Goal: Transaction & Acquisition: Purchase product/service

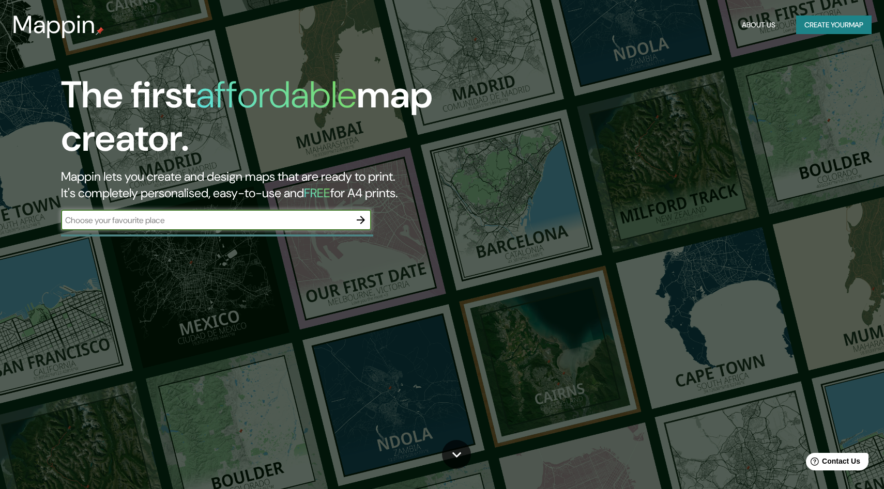
click at [216, 219] on input "text" at bounding box center [205, 220] width 289 height 12
type input "[GEOGRAPHIC_DATA]"
click at [359, 223] on icon "button" at bounding box center [361, 220] width 12 height 12
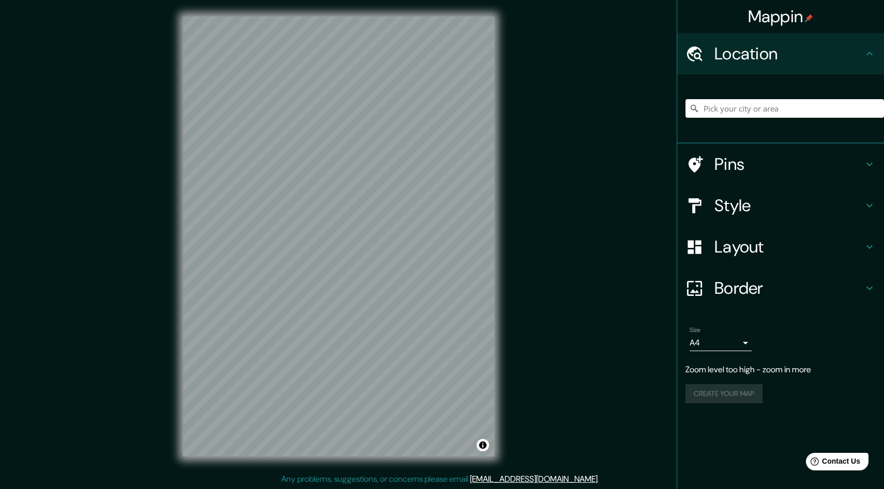
click at [496, 271] on div "© Mapbox © OpenStreetMap Improve this map" at bounding box center [338, 236] width 344 height 473
click at [747, 111] on input "Pick your city or area" at bounding box center [784, 108] width 198 height 19
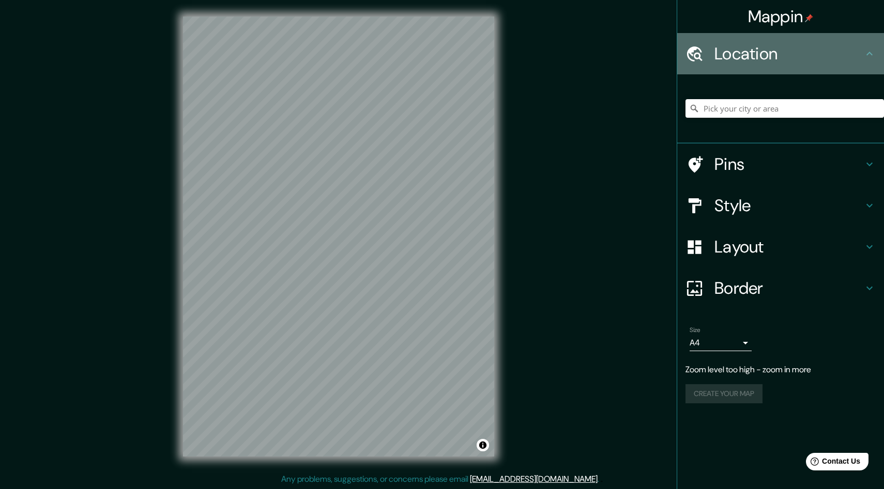
click at [796, 55] on h4 "Location" at bounding box center [788, 53] width 149 height 21
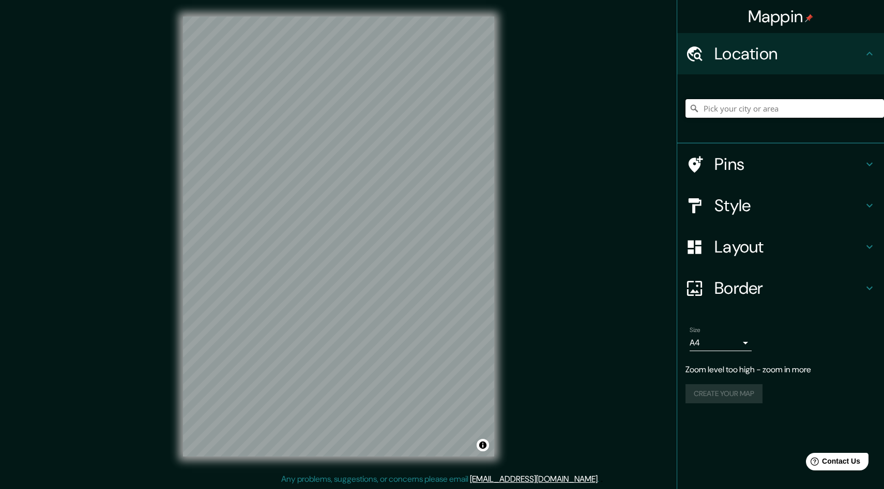
click at [729, 115] on input "Pick your city or area" at bounding box center [784, 108] width 198 height 19
drag, startPoint x: 782, startPoint y: 109, endPoint x: 658, endPoint y: 124, distance: 125.4
click at [658, 124] on div "Mappin Location [GEOGRAPHIC_DATA], [GEOGRAPHIC_DATA], [GEOGRAPHIC_DATA] Pins St…" at bounding box center [442, 245] width 884 height 490
drag, startPoint x: 836, startPoint y: 106, endPoint x: 703, endPoint y: 105, distance: 132.8
click at [703, 105] on input "Torrejón de Ardoz, [GEOGRAPHIC_DATA], [GEOGRAPHIC_DATA]" at bounding box center [784, 108] width 198 height 19
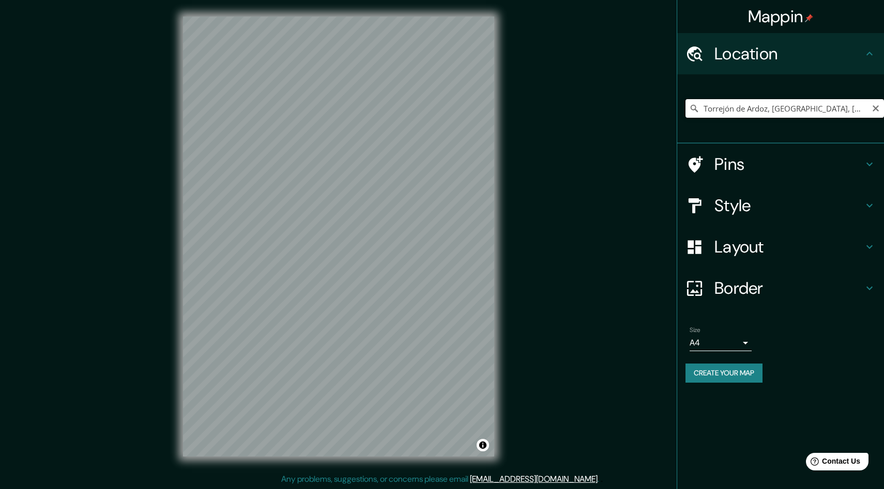
click at [843, 110] on input "Torrejón de Ardoz, [GEOGRAPHIC_DATA], [GEOGRAPHIC_DATA]" at bounding box center [784, 108] width 198 height 19
drag, startPoint x: 843, startPoint y: 110, endPoint x: 639, endPoint y: 103, distance: 203.7
click at [639, 103] on div "Mappin Location [GEOGRAPHIC_DATA], [GEOGRAPHIC_DATA], [GEOGRAPHIC_DATA] Pins St…" at bounding box center [442, 245] width 884 height 490
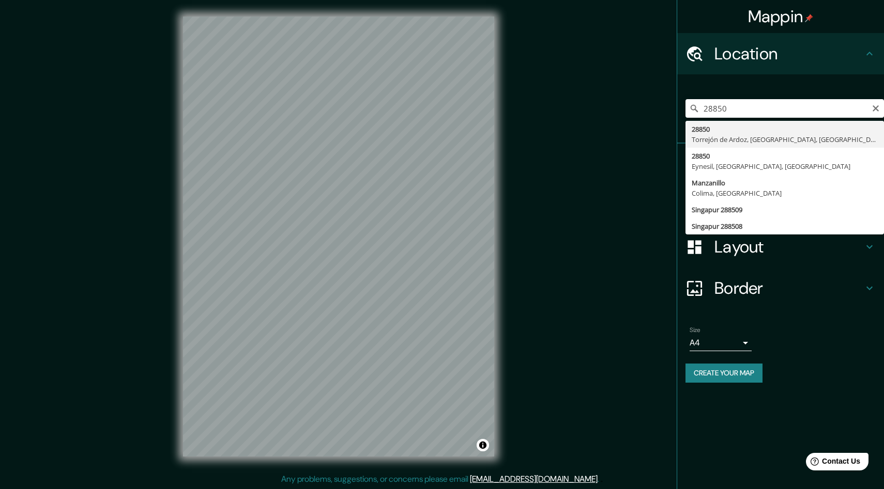
type input "28850, [GEOGRAPHIC_DATA], [GEOGRAPHIC_DATA], [GEOGRAPHIC_DATA]"
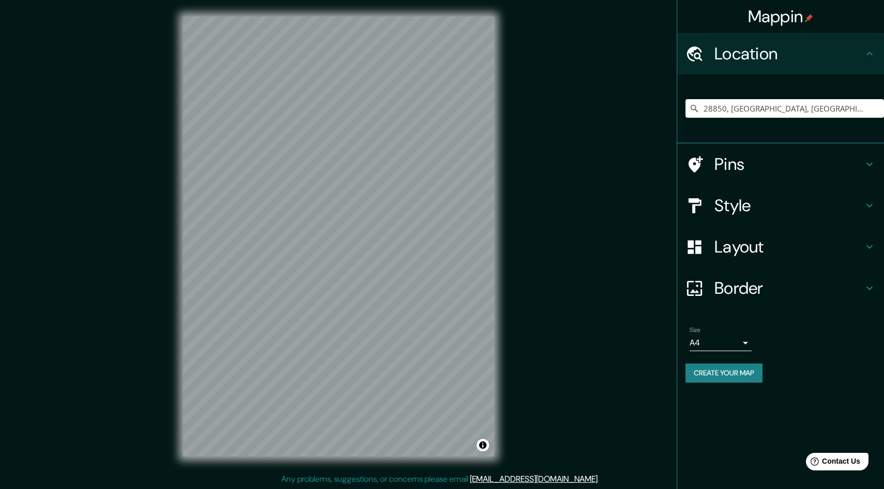
click at [733, 170] on h4 "Pins" at bounding box center [788, 164] width 149 height 21
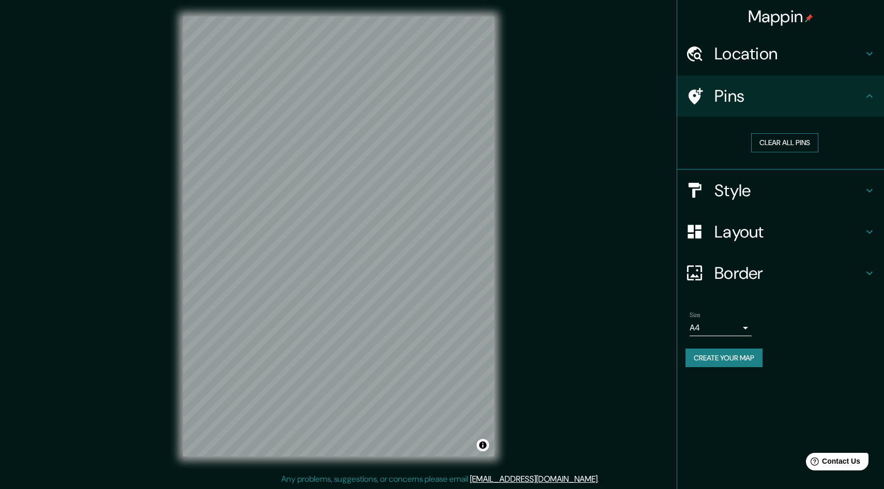
click at [776, 142] on button "Clear all pins" at bounding box center [784, 142] width 67 height 19
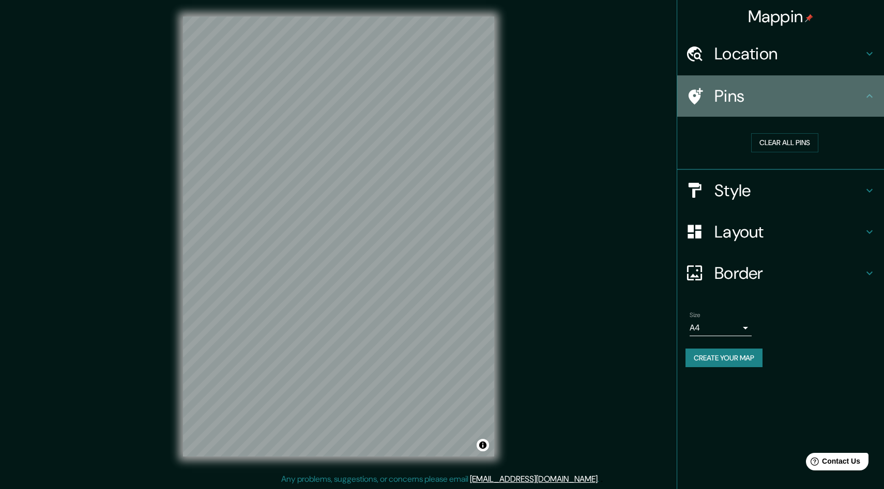
click at [740, 98] on h4 "Pins" at bounding box center [788, 96] width 149 height 21
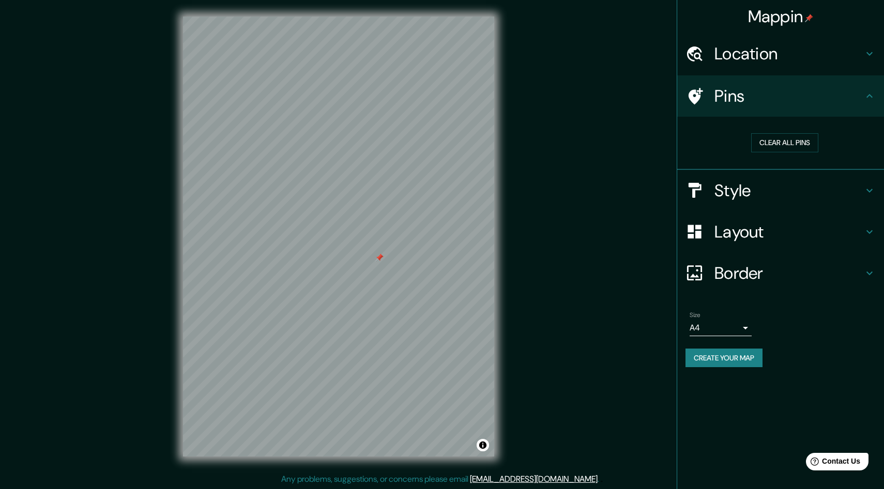
scroll to position [1, 0]
click at [180, 169] on div "© Mapbox © OpenStreetMap Improve this map" at bounding box center [338, 235] width 344 height 473
click at [174, 72] on div "© Mapbox © OpenStreetMap Improve this map" at bounding box center [338, 235] width 344 height 473
click at [738, 196] on h4 "Style" at bounding box center [788, 190] width 149 height 21
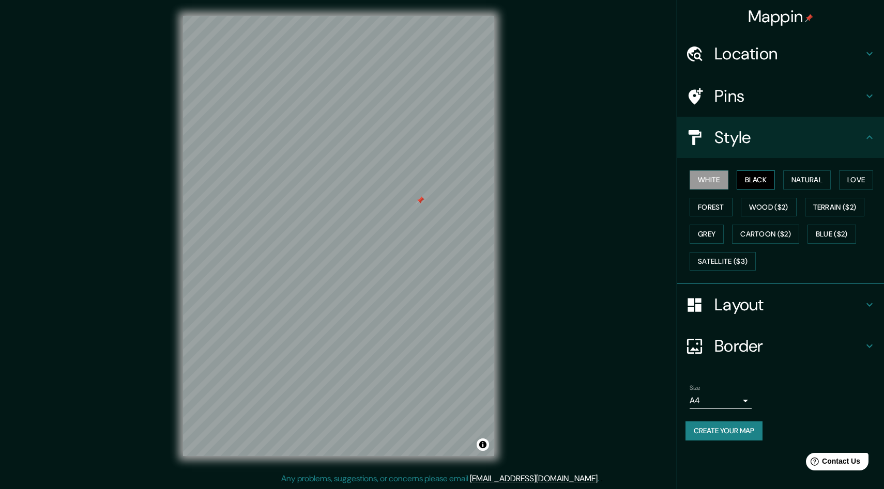
click at [756, 180] on button "Black" at bounding box center [755, 180] width 39 height 19
click at [809, 182] on button "Natural" at bounding box center [807, 180] width 48 height 19
click at [854, 183] on button "Love" at bounding box center [856, 180] width 34 height 19
click at [720, 204] on button "Forest" at bounding box center [710, 207] width 43 height 19
click at [761, 206] on button "Wood ($2)" at bounding box center [769, 207] width 56 height 19
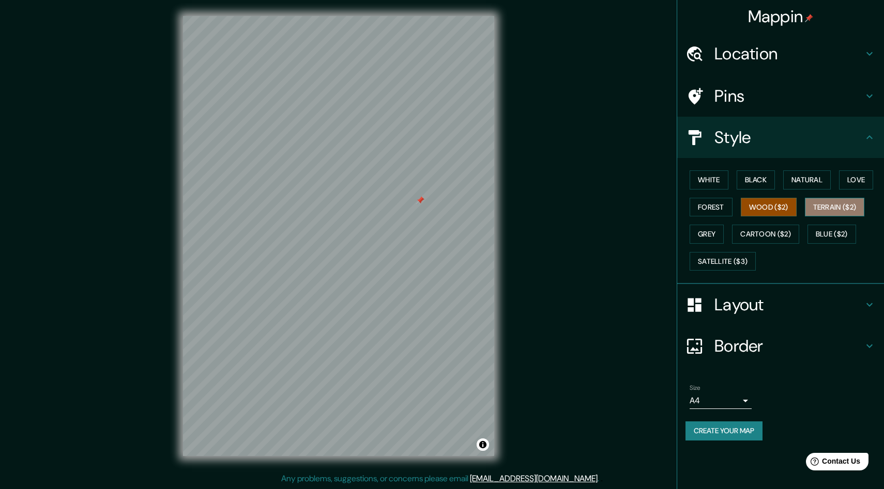
click at [830, 208] on button "Terrain ($2)" at bounding box center [835, 207] width 60 height 19
click at [712, 238] on button "Grey" at bounding box center [706, 234] width 34 height 19
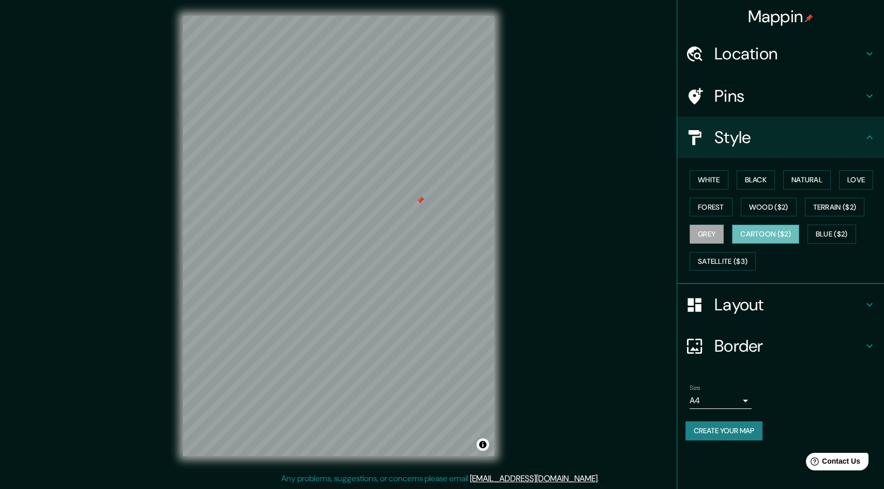
click at [772, 238] on button "Cartoon ($2)" at bounding box center [765, 234] width 67 height 19
click at [830, 234] on button "Blue ($2)" at bounding box center [831, 234] width 49 height 19
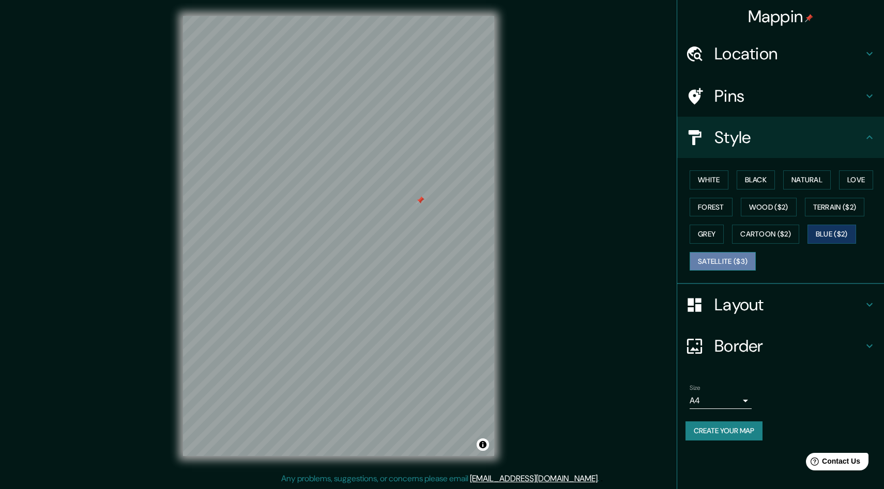
click at [731, 264] on button "Satellite ($3)" at bounding box center [722, 261] width 66 height 19
click at [772, 205] on button "Wood ($2)" at bounding box center [769, 207] width 56 height 19
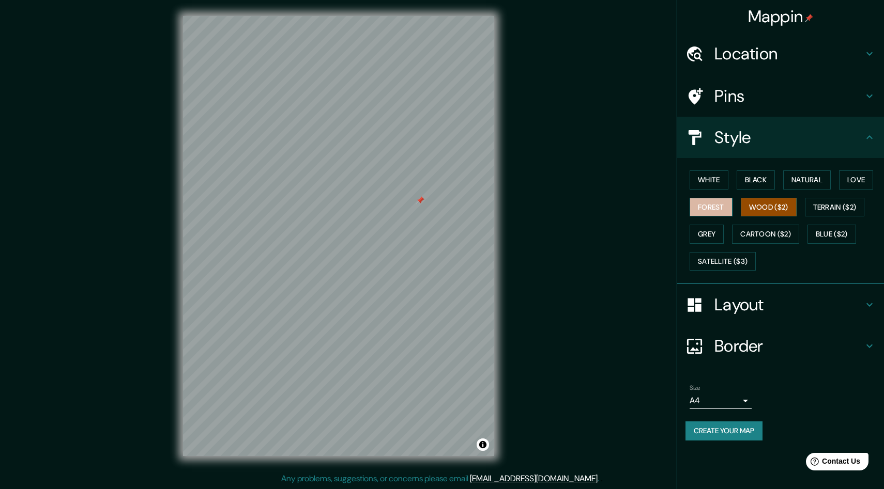
click at [708, 208] on button "Forest" at bounding box center [710, 207] width 43 height 19
click at [854, 179] on button "Love" at bounding box center [856, 180] width 34 height 19
click at [804, 180] on button "Natural" at bounding box center [807, 180] width 48 height 19
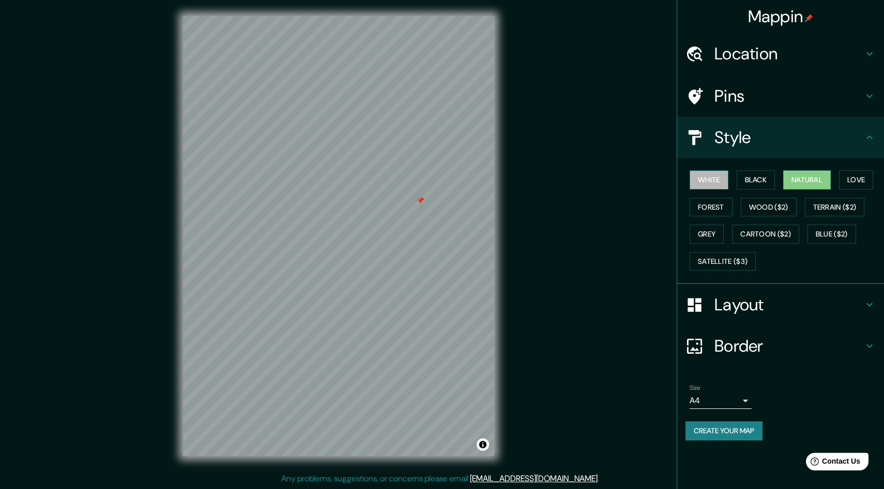
click at [716, 183] on button "White" at bounding box center [708, 180] width 39 height 19
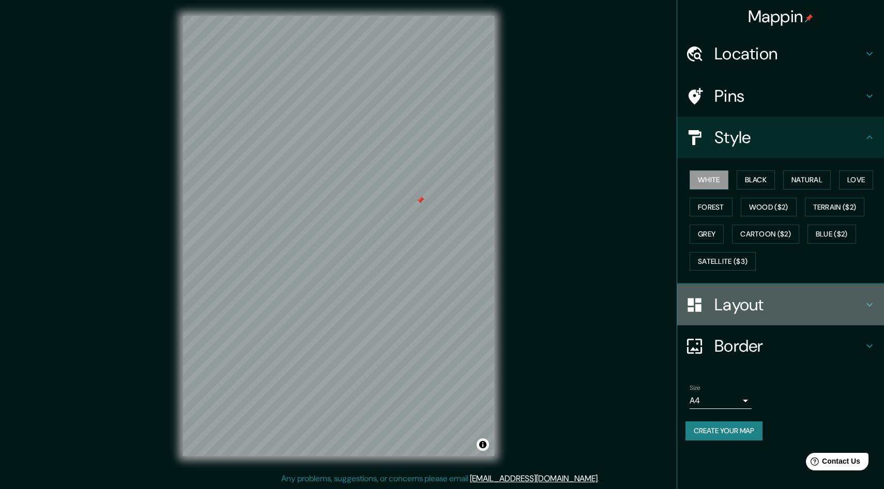
click at [735, 312] on h4 "Layout" at bounding box center [788, 305] width 149 height 21
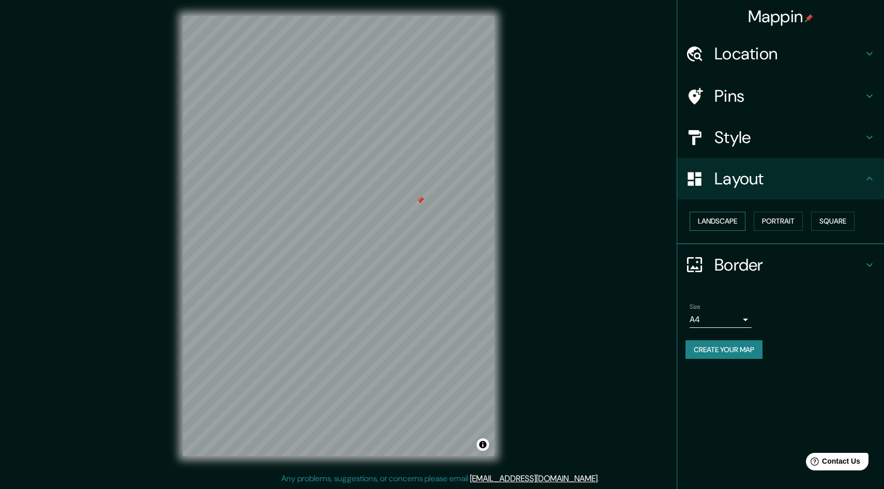
click at [730, 228] on button "Landscape" at bounding box center [717, 221] width 56 height 19
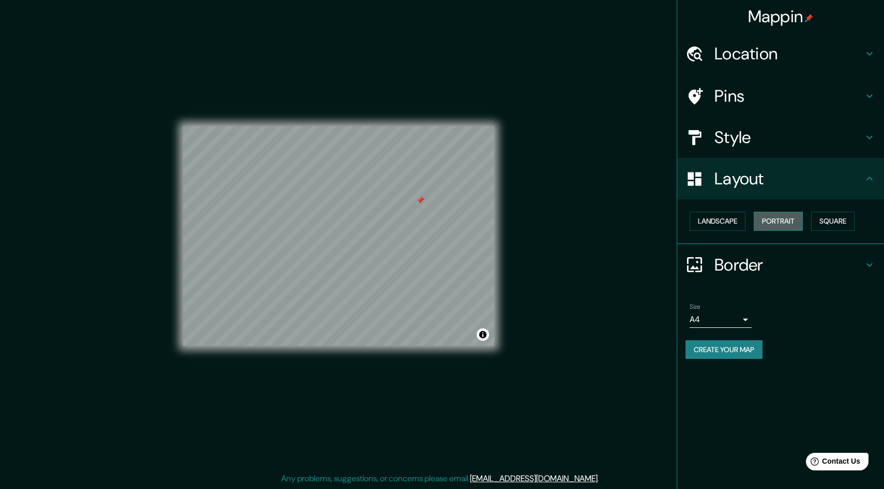
click at [788, 227] on button "Portrait" at bounding box center [777, 221] width 49 height 19
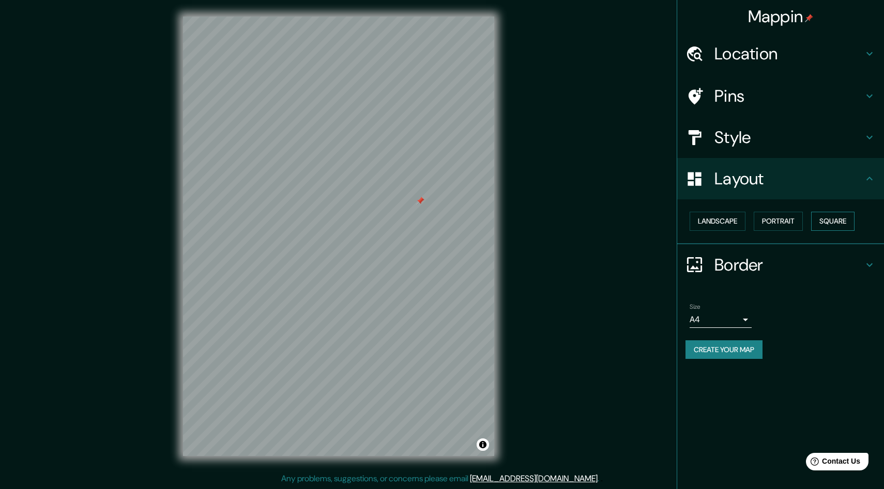
click at [843, 226] on button "Square" at bounding box center [832, 221] width 43 height 19
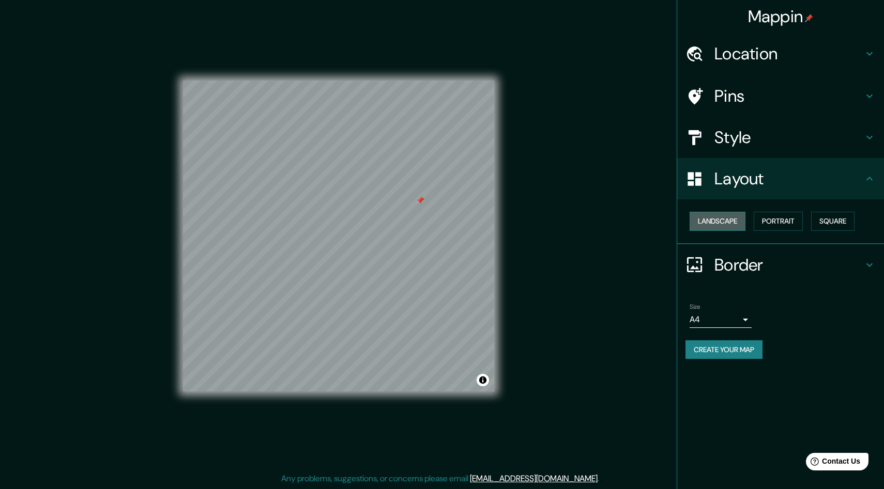
click at [739, 223] on button "Landscape" at bounding box center [717, 221] width 56 height 19
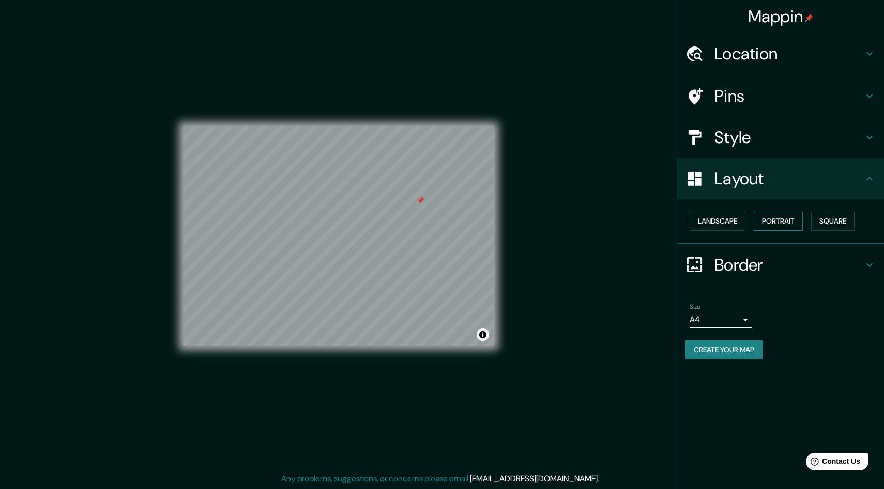
click at [790, 217] on button "Portrait" at bounding box center [777, 221] width 49 height 19
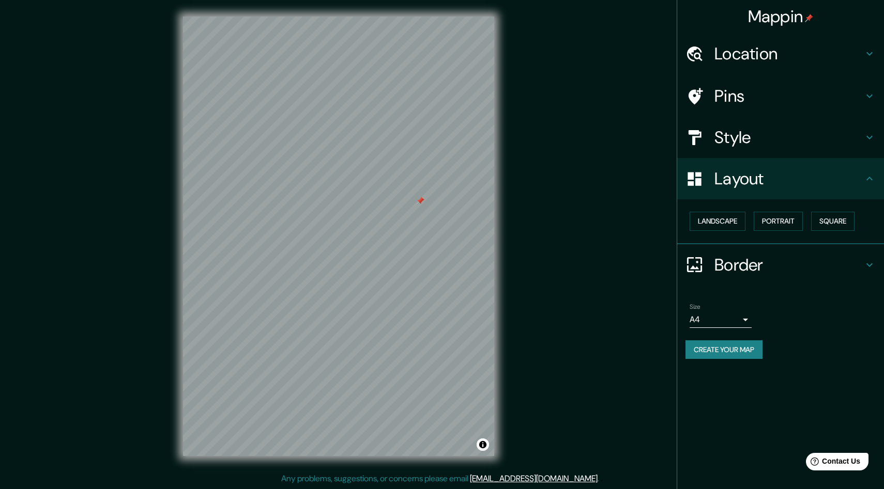
click at [813, 173] on h4 "Layout" at bounding box center [788, 178] width 149 height 21
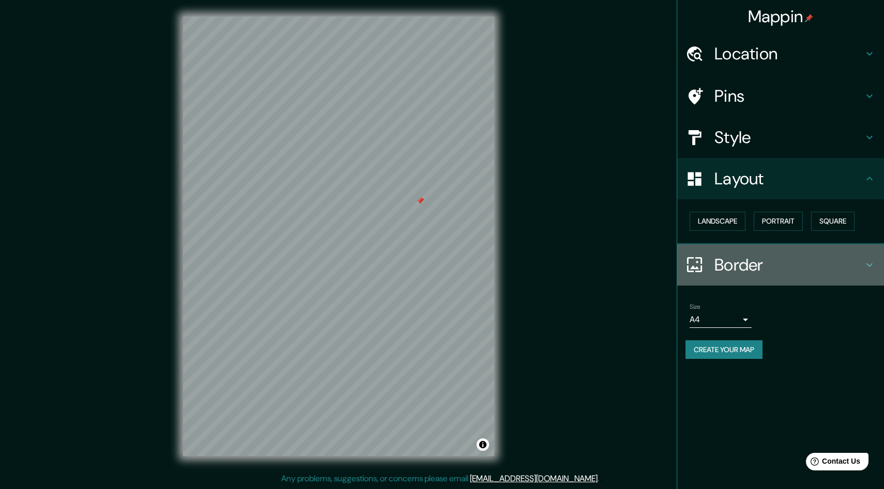
click at [762, 269] on h4 "Border" at bounding box center [788, 265] width 149 height 21
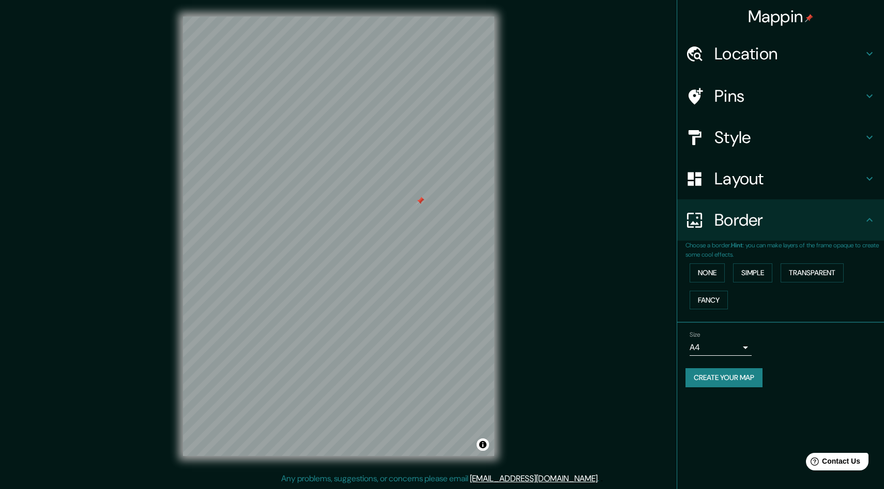
click at [746, 346] on body "Mappin Location [GEOGRAPHIC_DATA], [GEOGRAPHIC_DATA], [GEOGRAPHIC_DATA] Pins St…" at bounding box center [442, 243] width 884 height 489
click at [731, 385] on li "A3" at bounding box center [720, 388] width 62 height 19
type input "a4"
click at [718, 275] on button "None" at bounding box center [706, 273] width 35 height 19
click at [758, 274] on button "Simple" at bounding box center [752, 273] width 39 height 19
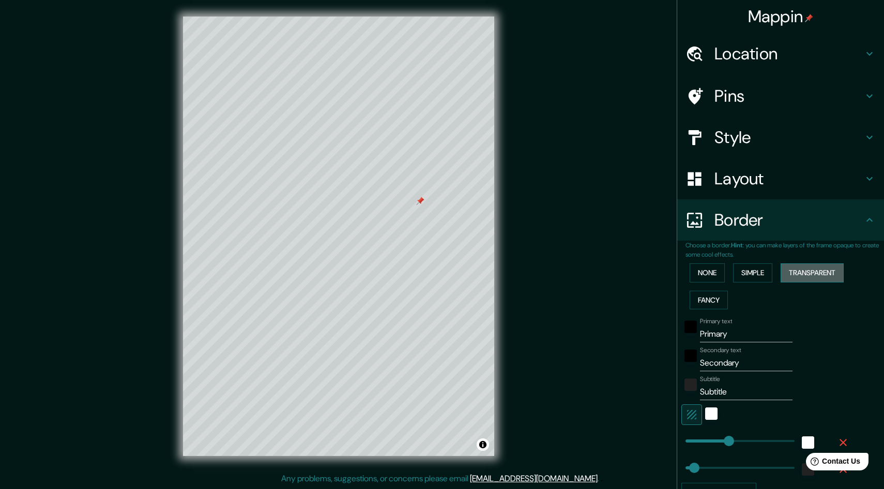
click at [804, 275] on button "Transparent" at bounding box center [811, 273] width 63 height 19
click at [718, 299] on button "Fancy" at bounding box center [708, 300] width 38 height 19
click at [755, 276] on button "Simple" at bounding box center [752, 273] width 39 height 19
click at [708, 291] on button "Fancy" at bounding box center [708, 300] width 38 height 19
click at [758, 275] on button "Simple" at bounding box center [752, 273] width 39 height 19
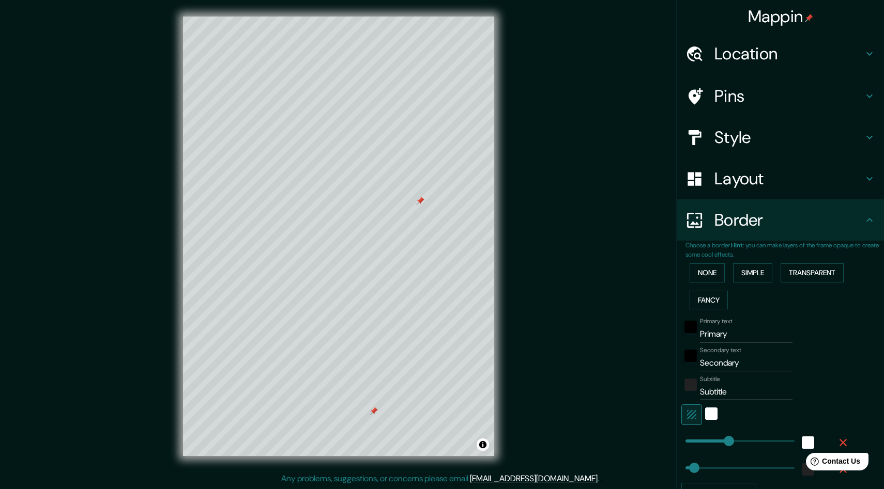
click at [793, 94] on h4 "Pins" at bounding box center [788, 96] width 149 height 21
type input "241"
type input "48"
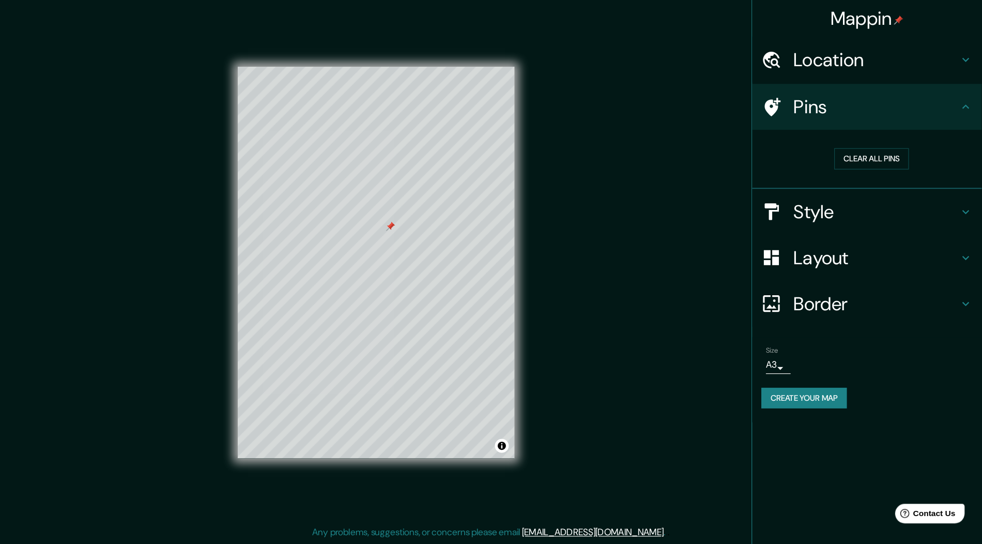
scroll to position [0, 0]
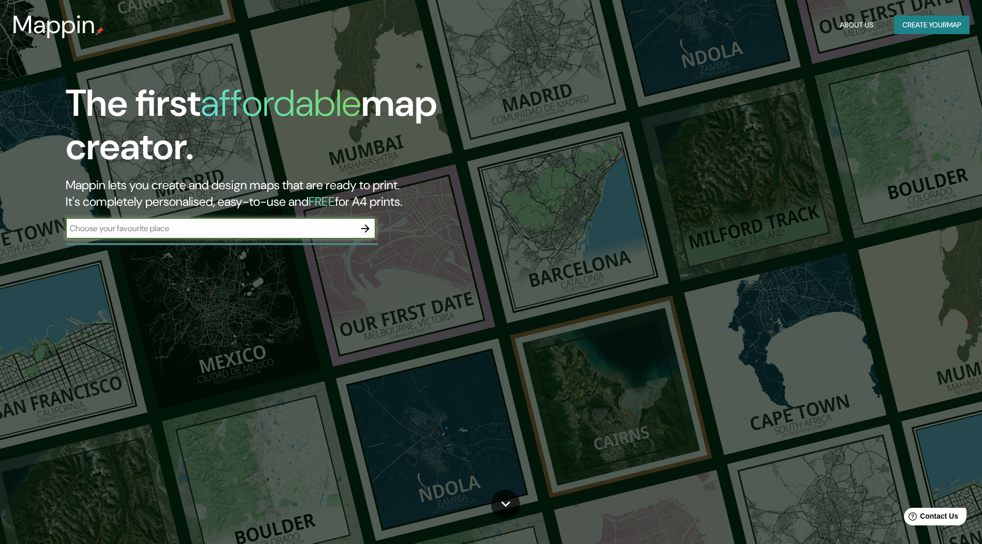
click at [241, 231] on input "text" at bounding box center [210, 228] width 289 height 12
type input "[GEOGRAPHIC_DATA]"
click at [370, 224] on icon "button" at bounding box center [365, 228] width 12 height 12
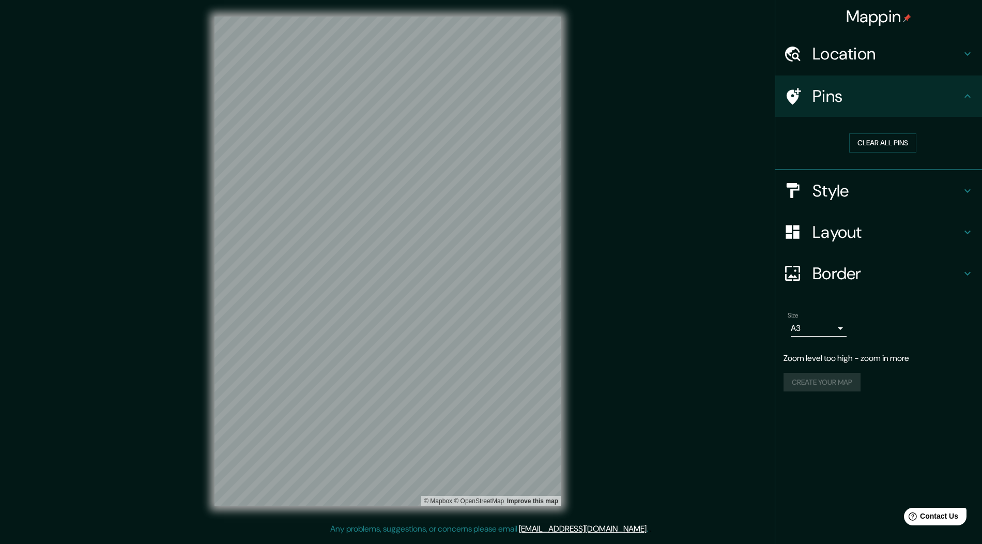
click at [883, 52] on h4 "Location" at bounding box center [886, 53] width 149 height 21
type input "297"
type input "59"
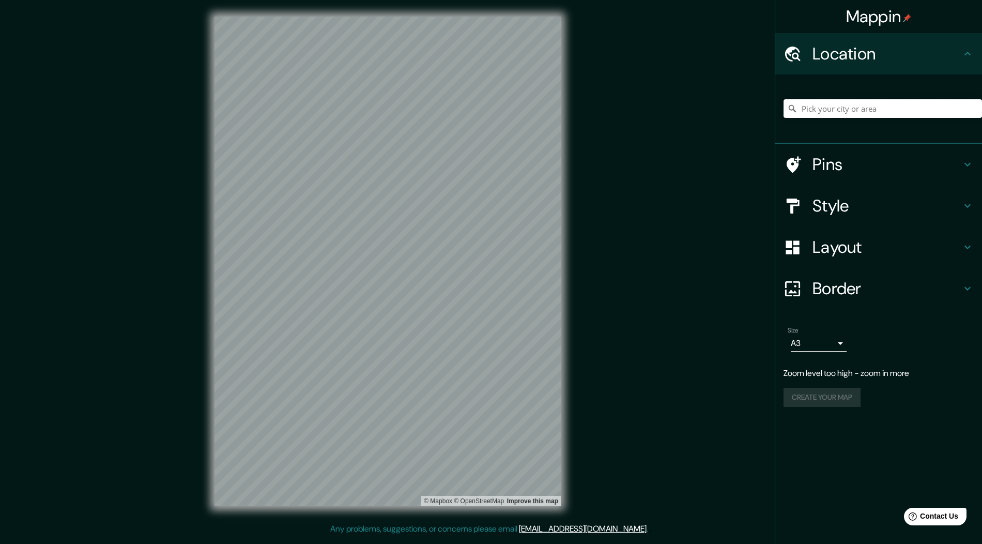
click at [825, 110] on input "Pick your city or area" at bounding box center [882, 108] width 198 height 19
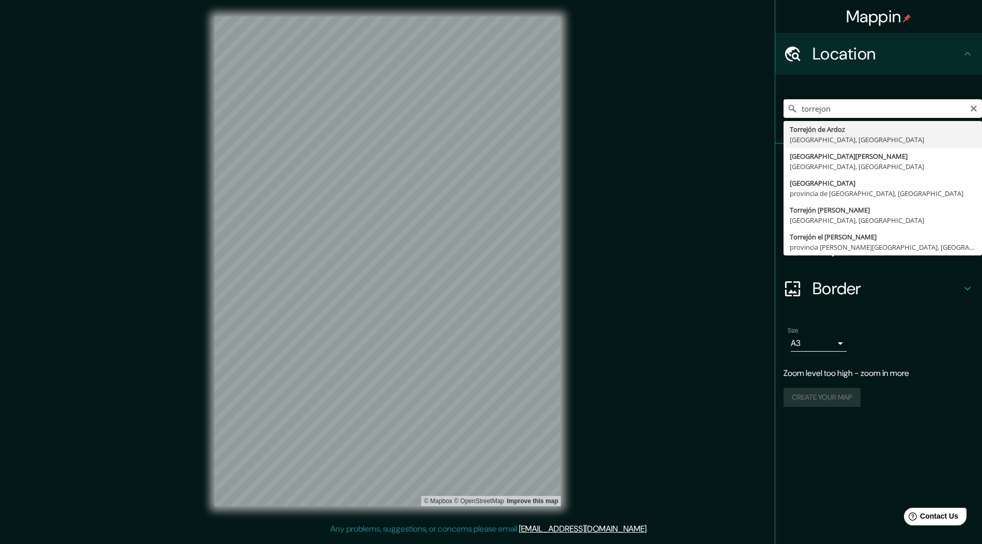
type input "Torrejón de Ardoz, [GEOGRAPHIC_DATA], [GEOGRAPHIC_DATA]"
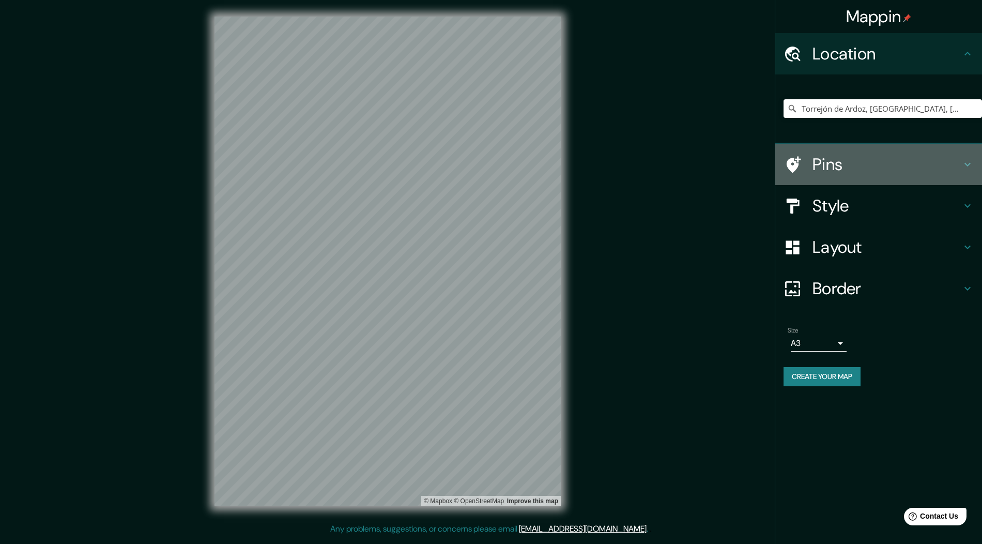
click at [839, 164] on h4 "Pins" at bounding box center [886, 164] width 149 height 21
type input "297"
type input "59"
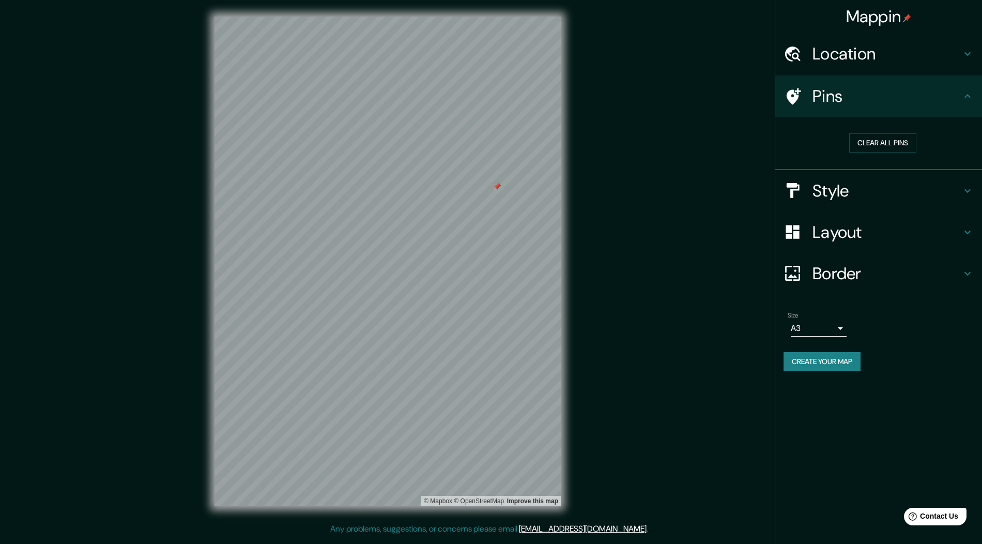
click at [883, 193] on h4 "Style" at bounding box center [886, 190] width 149 height 21
type input "297"
type input "59"
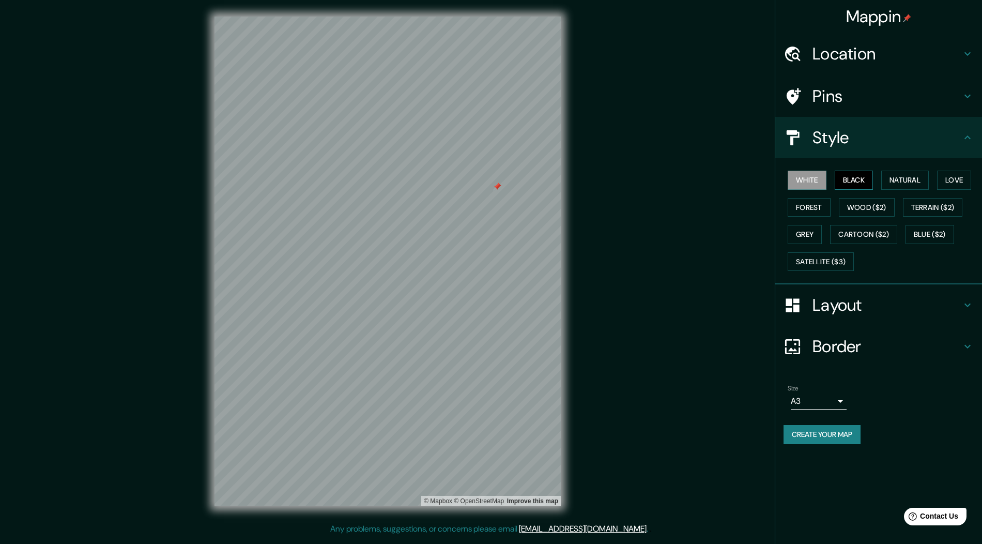
click at [850, 186] on button "Black" at bounding box center [854, 180] width 39 height 19
click at [810, 182] on button "White" at bounding box center [807, 180] width 39 height 19
click at [883, 182] on button "Natural" at bounding box center [905, 180] width 48 height 19
click at [816, 181] on button "White" at bounding box center [807, 180] width 39 height 19
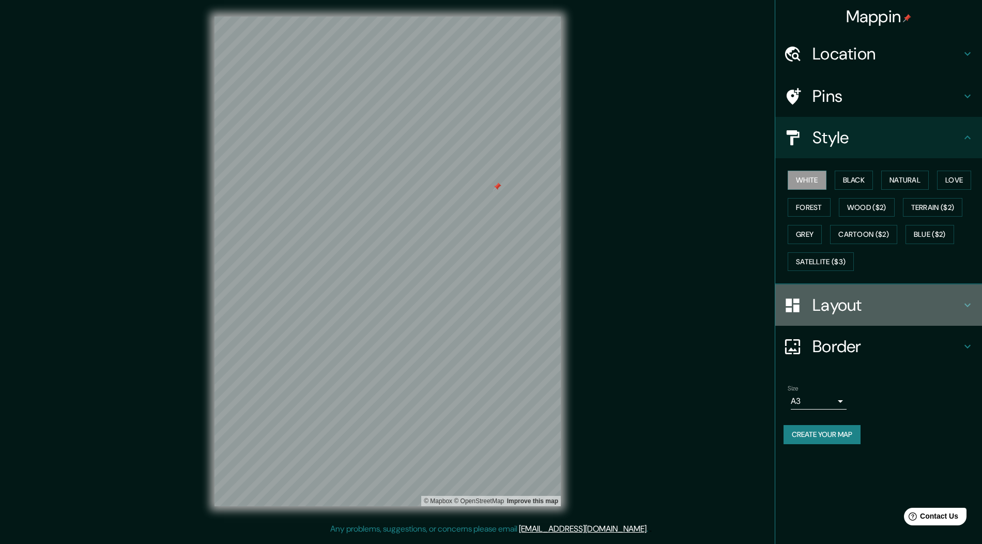
click at [838, 303] on h4 "Layout" at bounding box center [886, 305] width 149 height 21
type input "297"
type input "59"
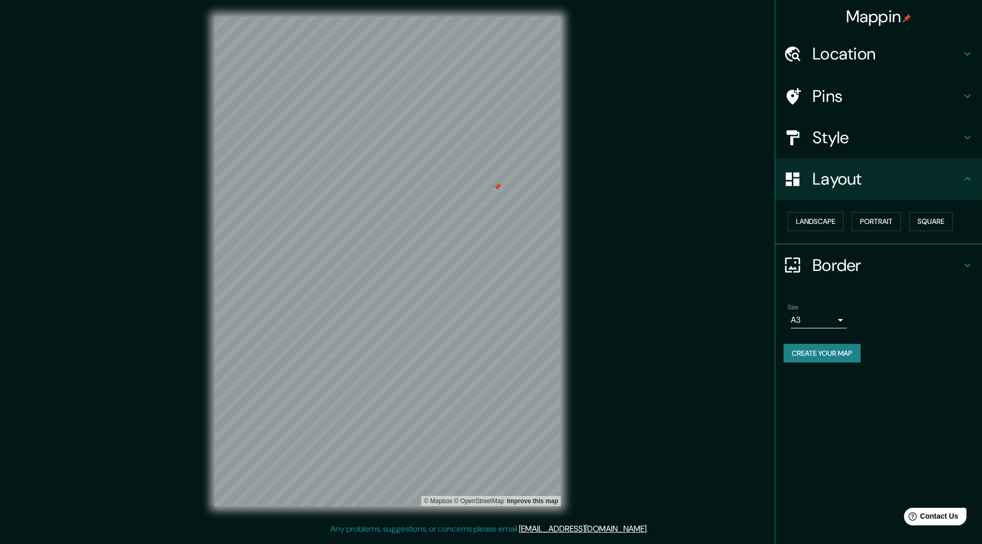
click at [848, 266] on h4 "Border" at bounding box center [886, 265] width 149 height 21
type input "297"
type input "59"
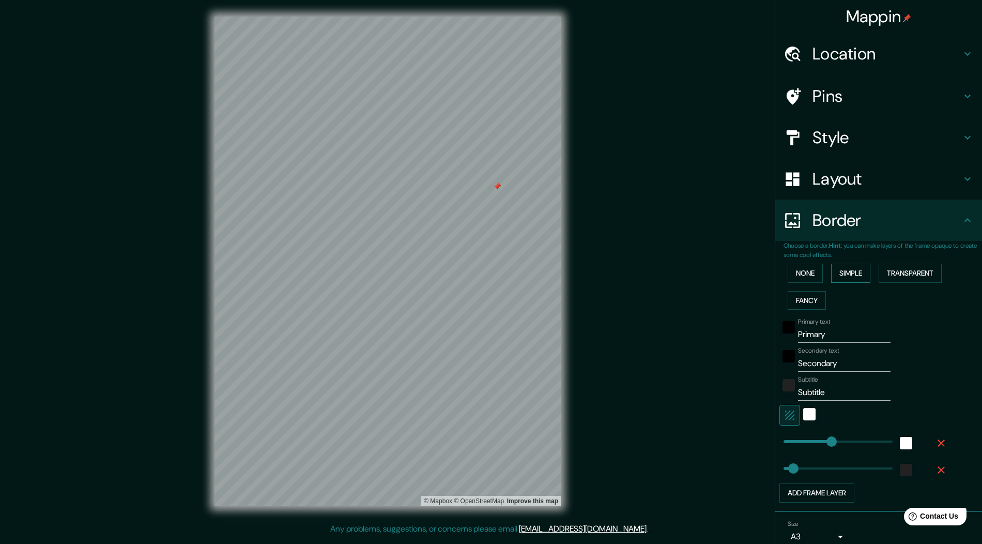
click at [852, 274] on button "Simple" at bounding box center [850, 273] width 39 height 19
type input "297"
type input "59"
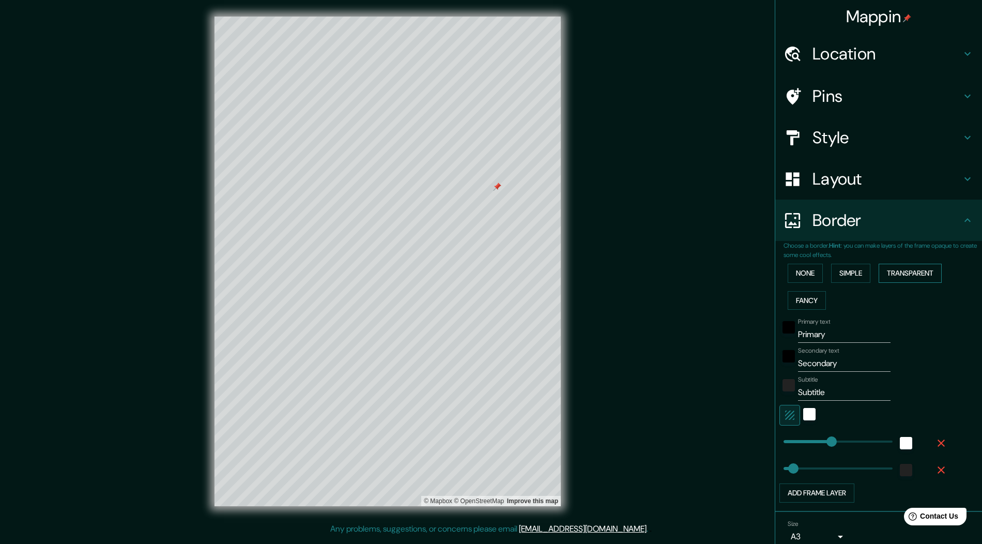
click at [883, 275] on button "Transparent" at bounding box center [910, 273] width 63 height 19
click at [810, 298] on button "Fancy" at bounding box center [807, 300] width 38 height 19
click at [854, 275] on button "Simple" at bounding box center [850, 273] width 39 height 19
click at [817, 362] on input "Secondary" at bounding box center [844, 363] width 93 height 17
drag, startPoint x: 849, startPoint y: 364, endPoint x: 796, endPoint y: 360, distance: 53.4
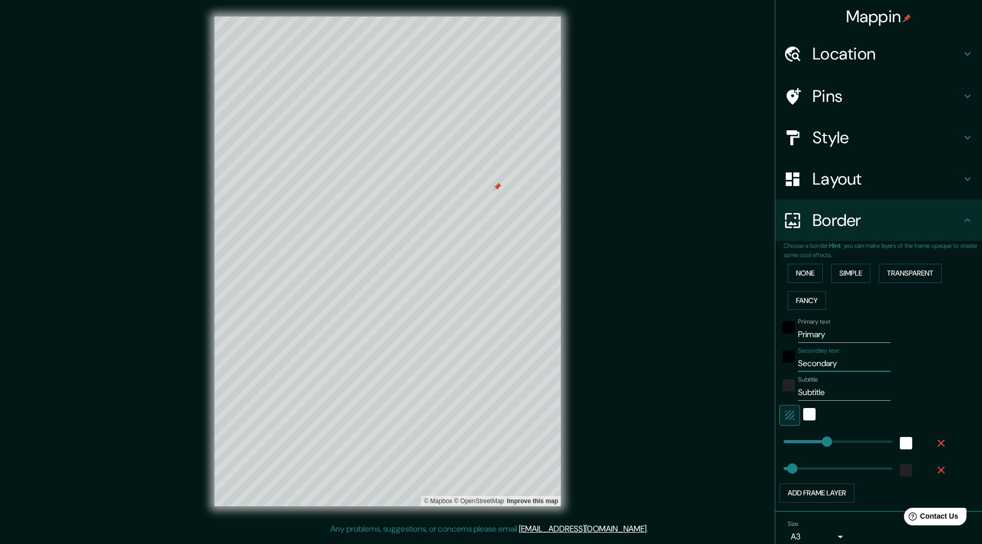
click at [796, 360] on div "Secondary text Secondary" at bounding box center [864, 359] width 170 height 25
paste input "[GEOGRAPHIC_DATA]"
type input "[GEOGRAPHIC_DATA]"
type input "54"
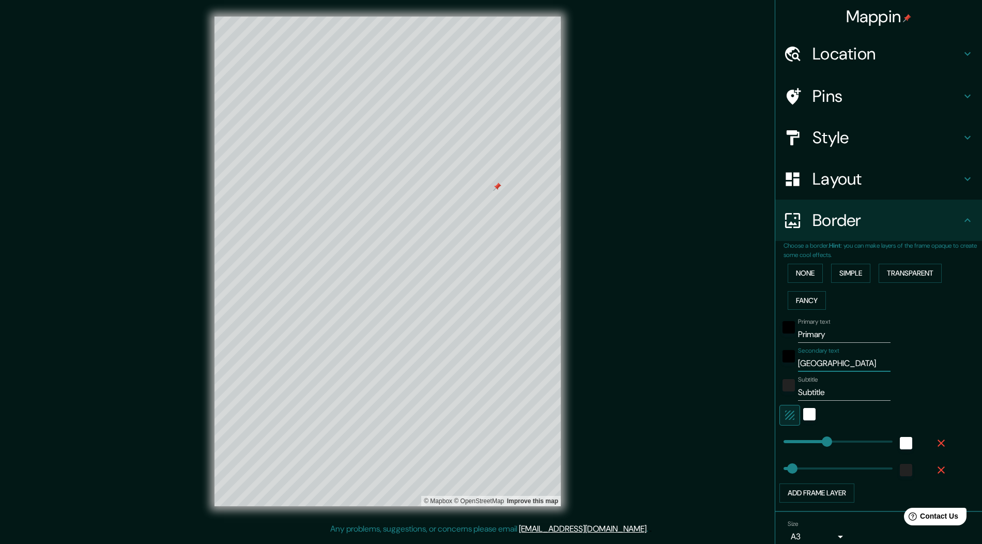
type input "[GEOGRAPHIC_DATA]"
drag, startPoint x: 805, startPoint y: 386, endPoint x: 816, endPoint y: 386, distance: 11.4
click at [805, 386] on input "Subtitle" at bounding box center [844, 392] width 93 height 17
drag, startPoint x: 830, startPoint y: 389, endPoint x: 791, endPoint y: 388, distance: 39.8
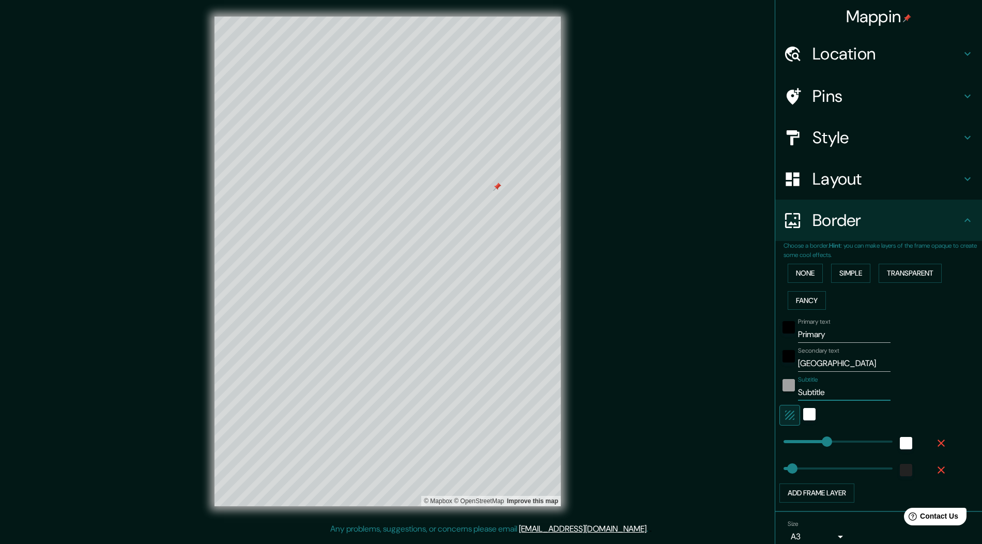
click at [791, 388] on div "Subtitle Subtitle" at bounding box center [864, 388] width 170 height 25
paste input "[GEOGRAPHIC_DATA]"
type input "[GEOGRAPHIC_DATA]"
type input "54"
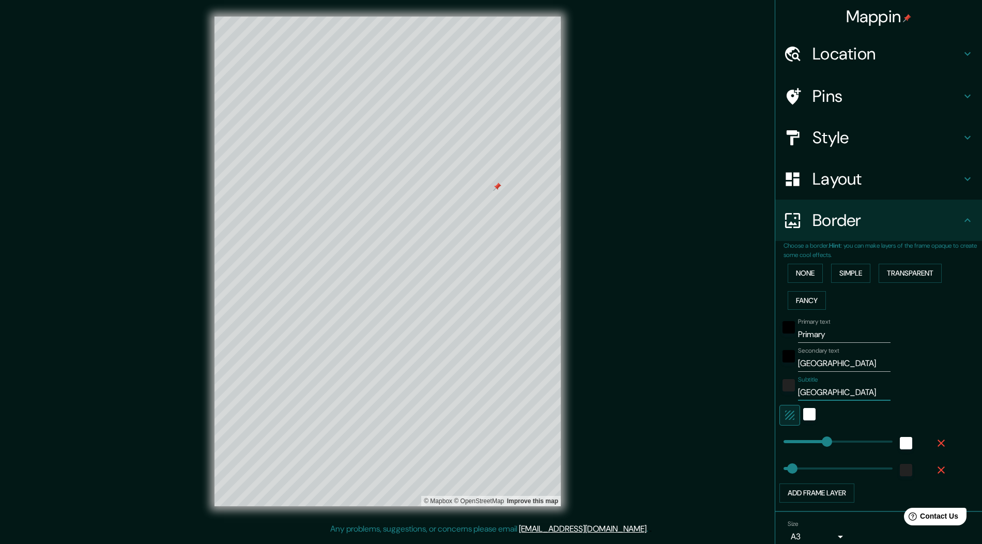
type input "[GEOGRAPHIC_DATA]"
click at [866, 362] on input "[GEOGRAPHIC_DATA]" at bounding box center [844, 363] width 93 height 17
drag, startPoint x: 879, startPoint y: 364, endPoint x: 792, endPoint y: 350, distance: 88.0
click at [792, 350] on div "Secondary text [GEOGRAPHIC_DATA]" at bounding box center [864, 359] width 170 height 25
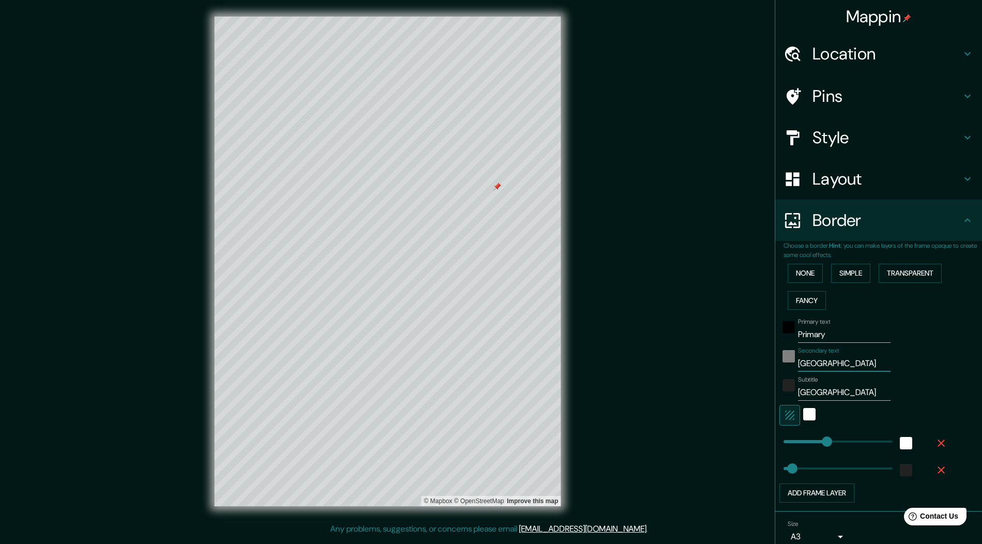
type input "35.887"W"
type input "54"
drag, startPoint x: 838, startPoint y: 364, endPoint x: 804, endPoint y: 355, distance: 35.4
click at [804, 355] on input "35.887"W" at bounding box center [844, 363] width 93 height 17
type input "54"
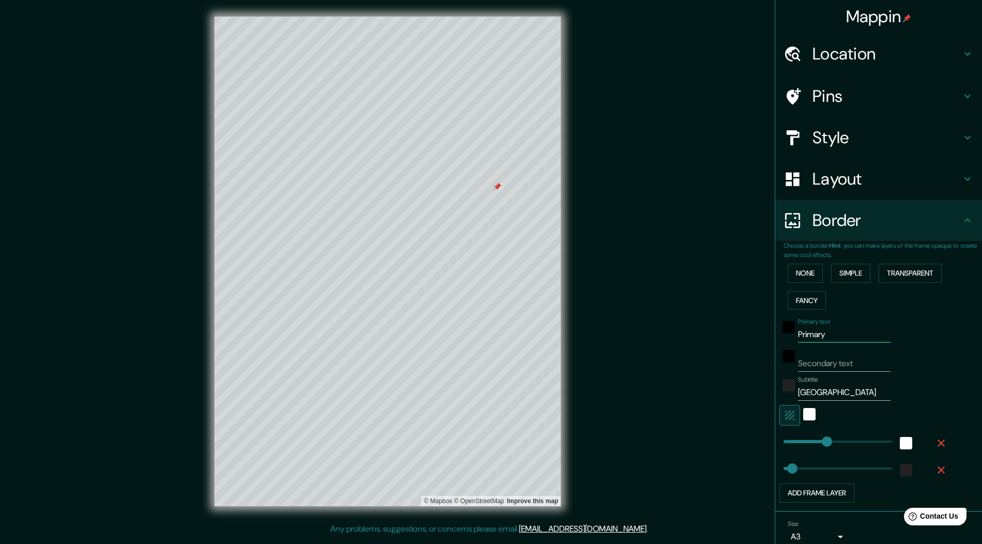
drag, startPoint x: 834, startPoint y: 333, endPoint x: 790, endPoint y: 334, distance: 44.5
click at [790, 334] on div "Primary text Primary" at bounding box center [864, 330] width 170 height 25
type input "54"
click at [817, 355] on input "Secondary text" at bounding box center [844, 363] width 93 height 17
type input "MA"
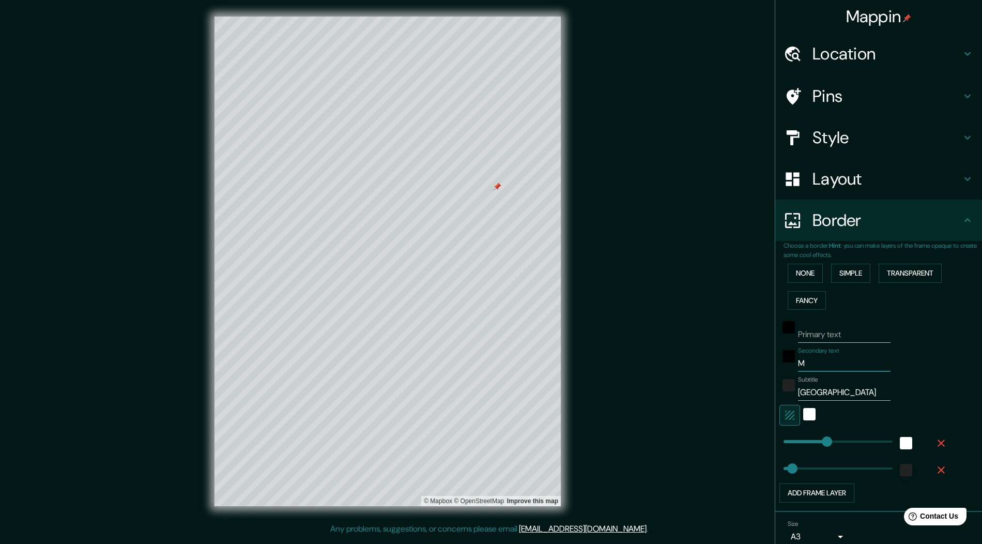
type input "54"
type input "MAD"
type input "54"
type input "MADR"
type input "54"
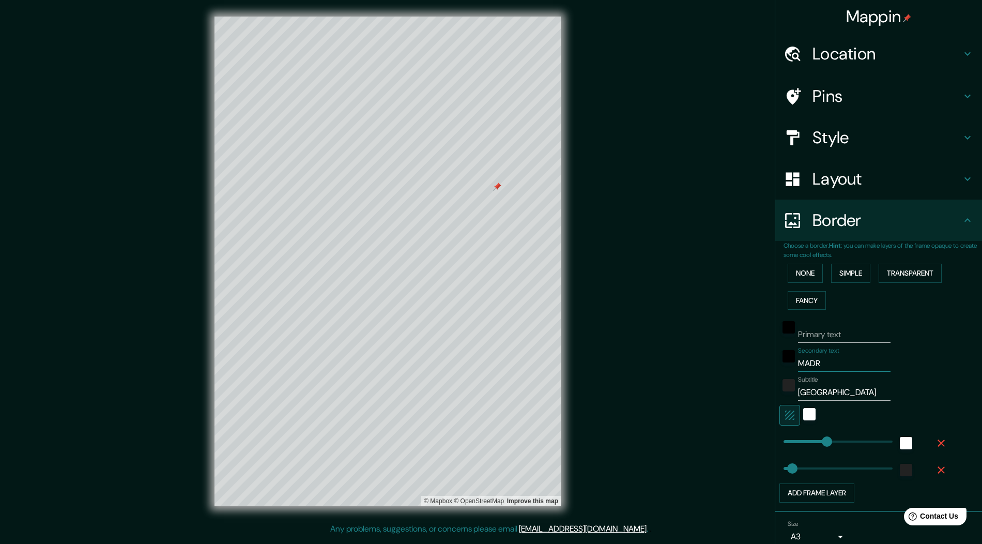
type input "MADRI"
type input "54"
type input "[GEOGRAPHIC_DATA]"
type input "54"
type input "MADRI"
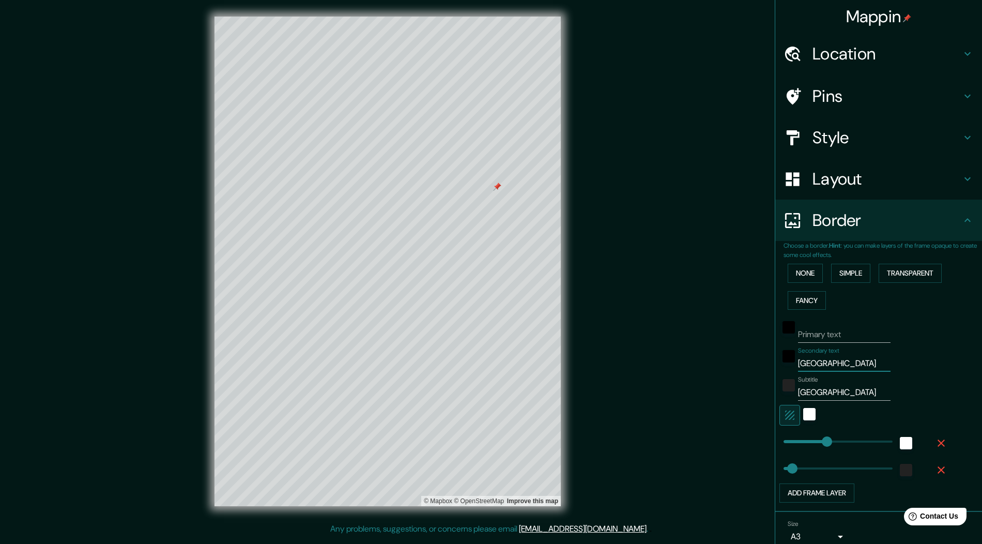
type input "54"
type input "MADR"
type input "54"
type input "MAD"
type input "54"
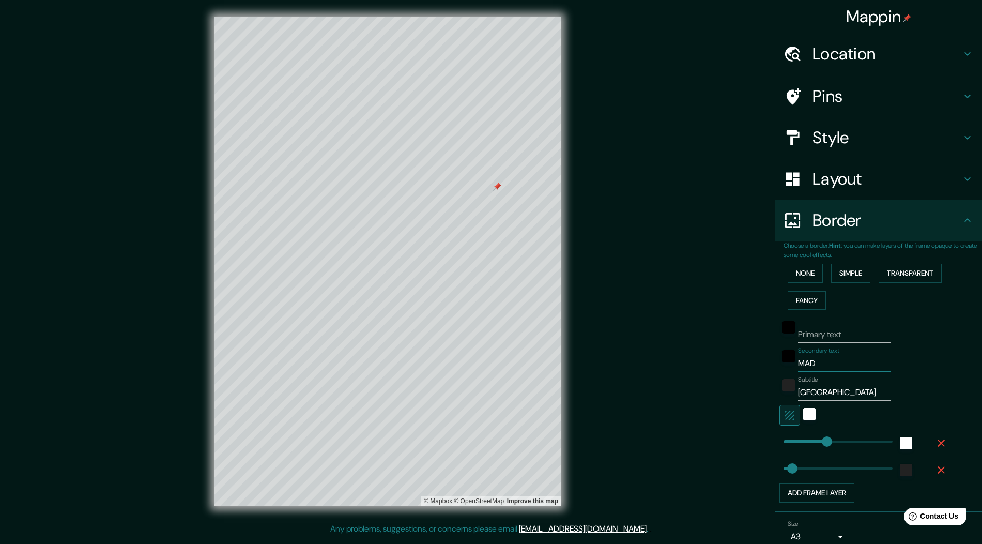
type input "MA"
type input "54"
type input "M"
type input "54"
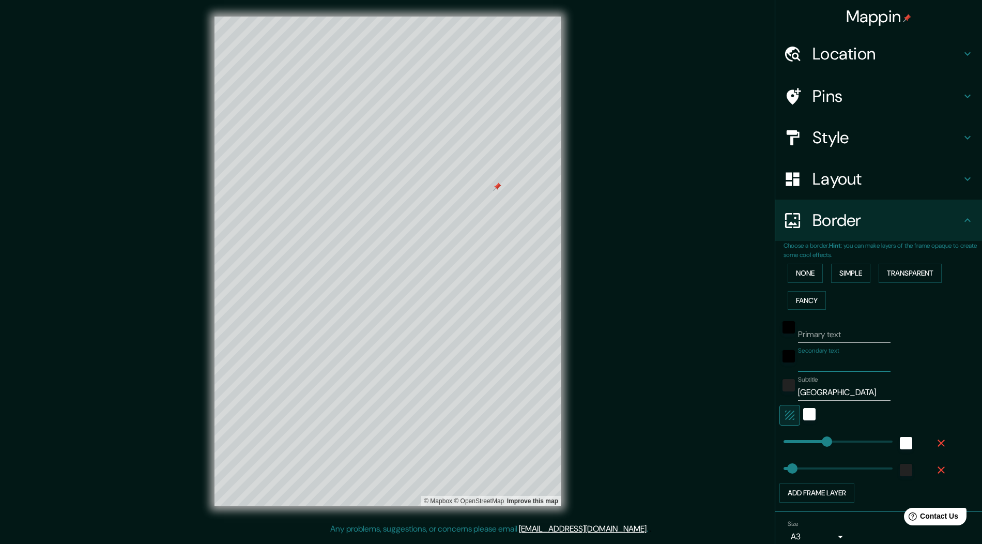
click at [825, 335] on input "Primary text" at bounding box center [844, 334] width 93 height 17
type input "MA"
type input "54"
type input "MAD"
type input "54"
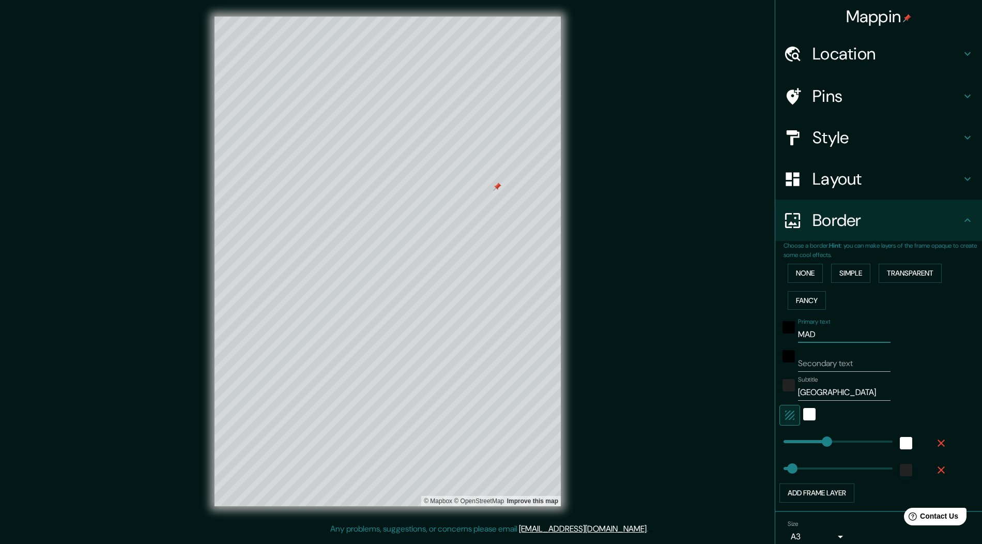
type input "MADR"
type input "54"
type input "MADRI"
type input "54"
type input "[GEOGRAPHIC_DATA]"
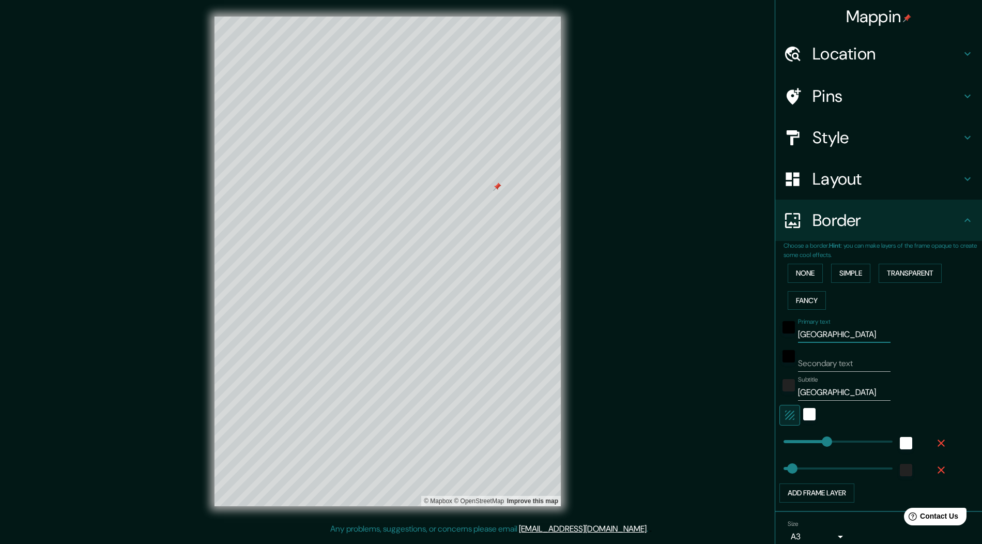
type input "54"
type input "[GEOGRAPHIC_DATA]"
click at [845, 361] on input "Secondary text" at bounding box center [844, 363] width 93 height 17
type input "M"
type input "54"
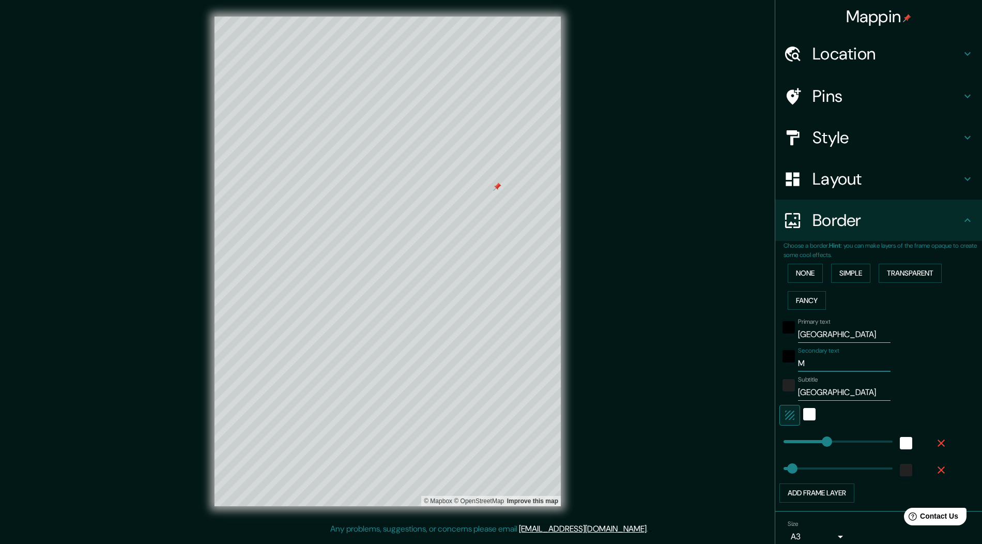
type input "MA"
type input "54"
type input "MAD"
type input "54"
type input "MADR"
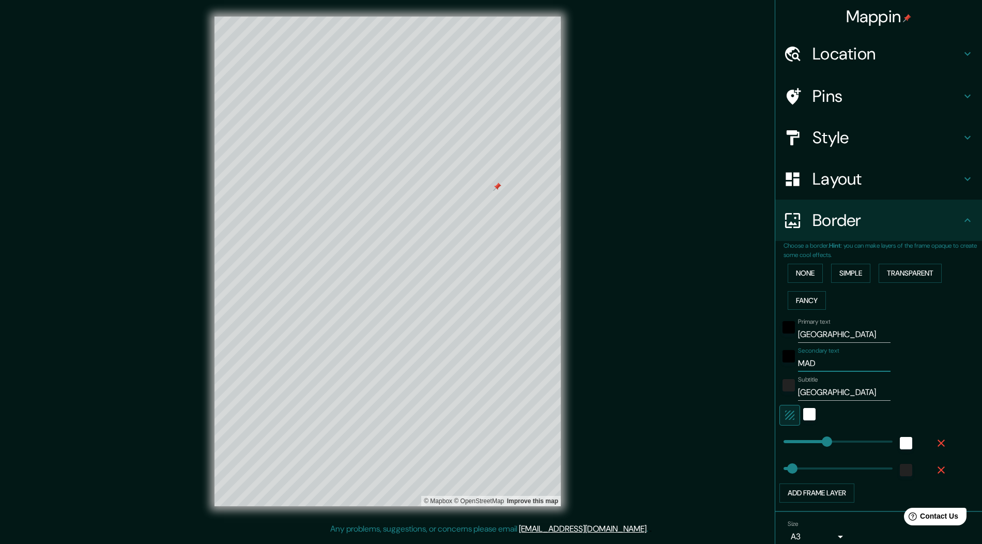
type input "54"
type input "MADRI"
type input "54"
type input "[GEOGRAPHIC_DATA]"
type input "54"
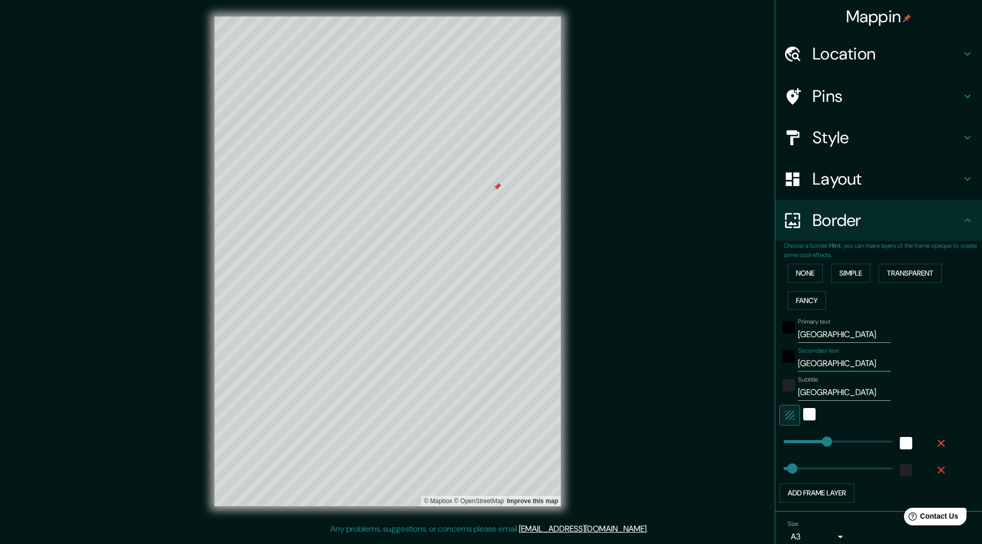
type input "[GEOGRAPHIC_DATA]"
type input "595"
drag, startPoint x: 851, startPoint y: 439, endPoint x: 881, endPoint y: 438, distance: 30.0
type input "54"
type input "92"
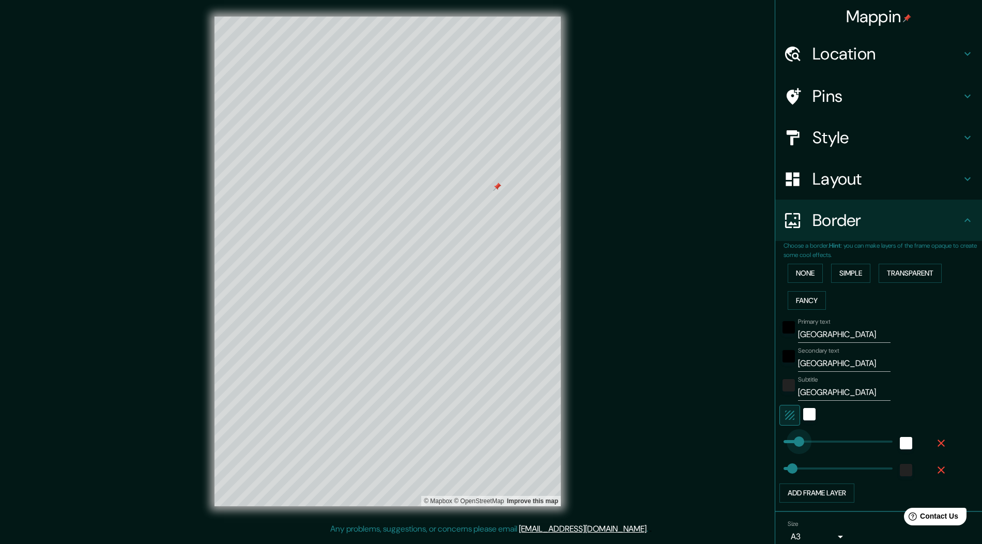
drag, startPoint x: 816, startPoint y: 441, endPoint x: 798, endPoint y: 441, distance: 17.6
type input "54"
type input "127"
drag, startPoint x: 798, startPoint y: 441, endPoint x: 804, endPoint y: 441, distance: 5.7
type input "54"
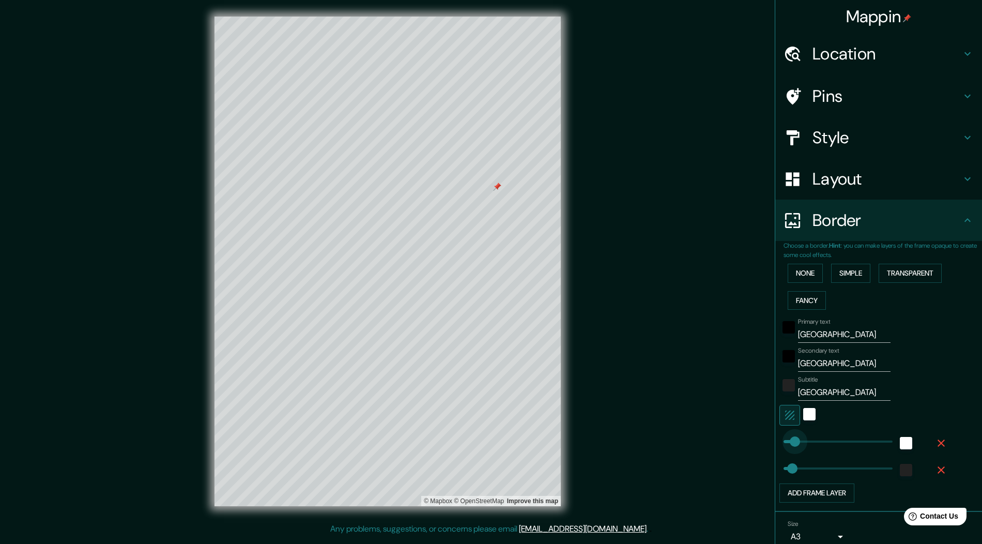
type input "48"
drag, startPoint x: 804, startPoint y: 441, endPoint x: 791, endPoint y: 440, distance: 13.0
type input "54"
type input "92"
drag, startPoint x: 791, startPoint y: 440, endPoint x: 798, endPoint y: 440, distance: 7.2
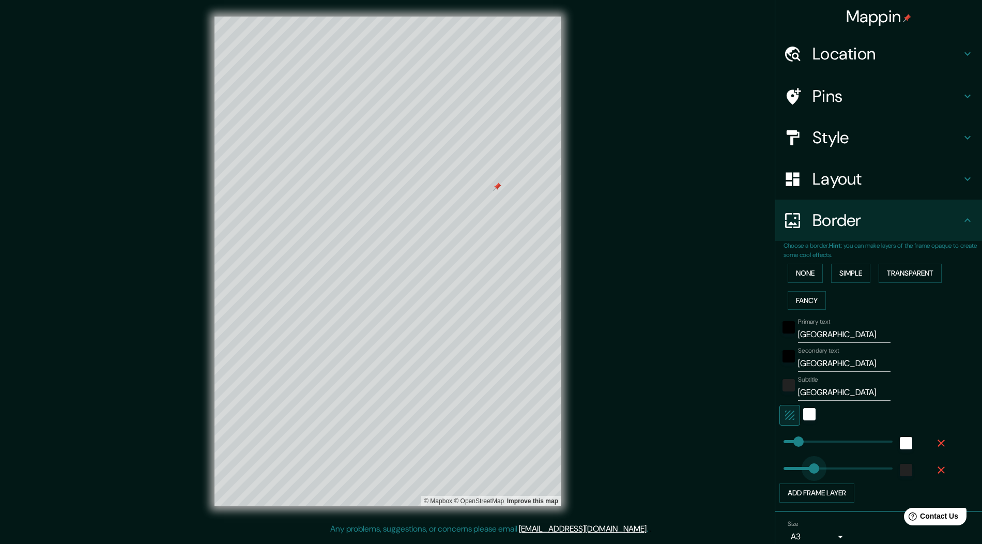
type input "385"
drag, startPoint x: 799, startPoint y: 467, endPoint x: 846, endPoint y: 467, distance: 46.5
type input "248"
drag, startPoint x: 846, startPoint y: 467, endPoint x: 824, endPoint y: 468, distance: 22.2
type input "522"
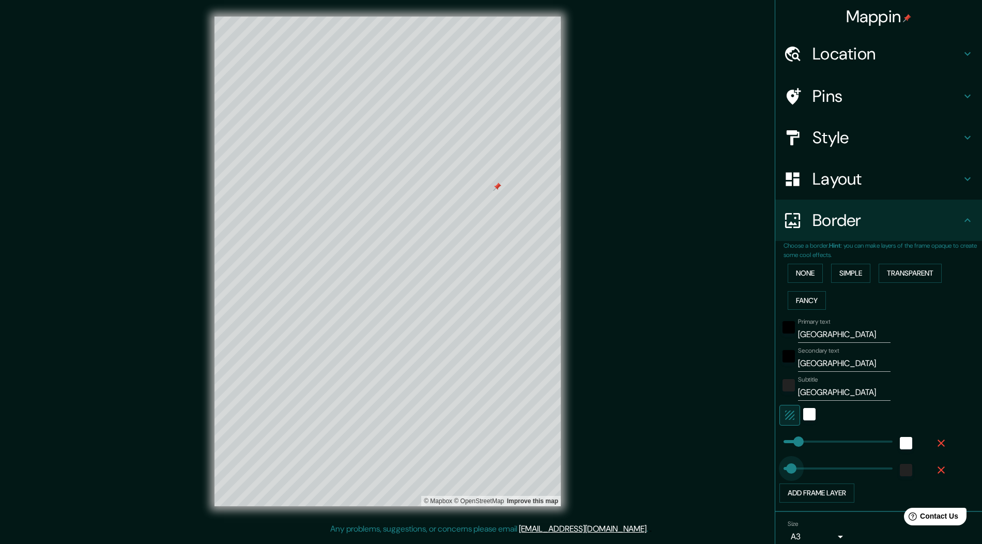
type input "38"
drag, startPoint x: 799, startPoint y: 465, endPoint x: 790, endPoint y: 465, distance: 9.3
type input "102"
drag, startPoint x: 790, startPoint y: 465, endPoint x: 800, endPoint y: 464, distance: 10.4
type input "89"
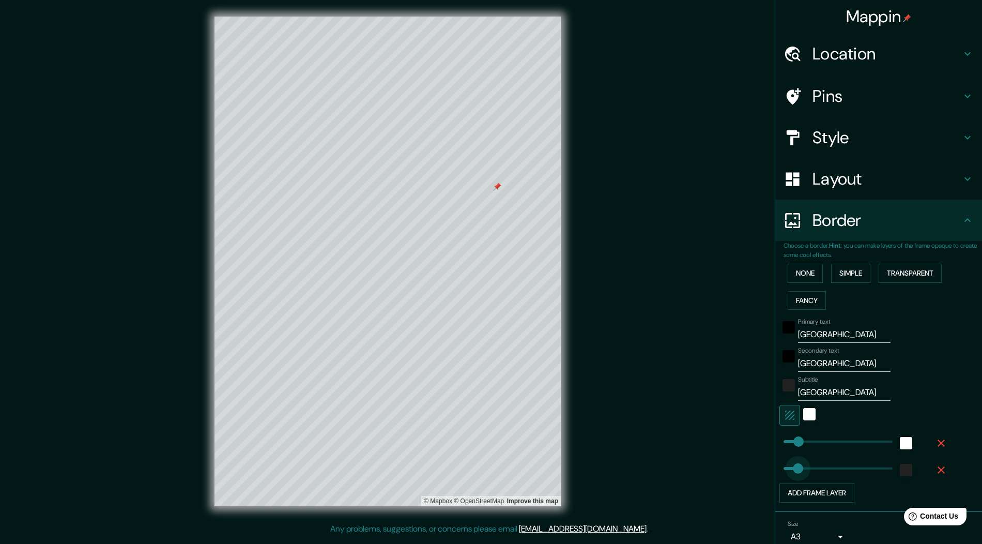
click at [798, 464] on span at bounding box center [798, 468] width 10 height 10
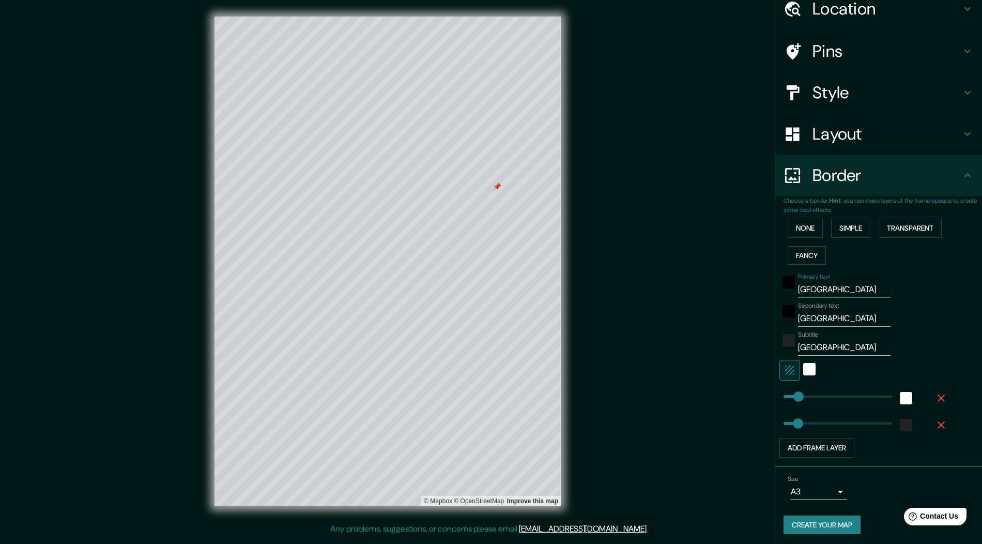
click at [817, 289] on input "[GEOGRAPHIC_DATA]" at bounding box center [844, 289] width 93 height 17
type input "O"
click at [818, 318] on input "[GEOGRAPHIC_DATA]" at bounding box center [844, 318] width 93 height 17
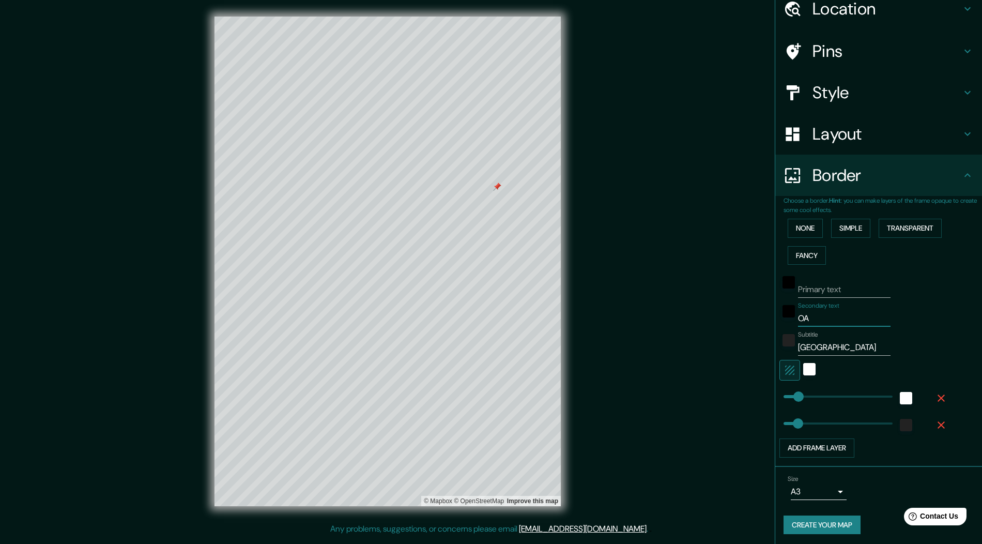
type input "O"
type input "C.C OASIZ"
click at [821, 288] on input "Primary text" at bounding box center [844, 289] width 93 height 17
type input "[GEOGRAPHIC_DATA]"
drag, startPoint x: 840, startPoint y: 318, endPoint x: 798, endPoint y: 316, distance: 42.4
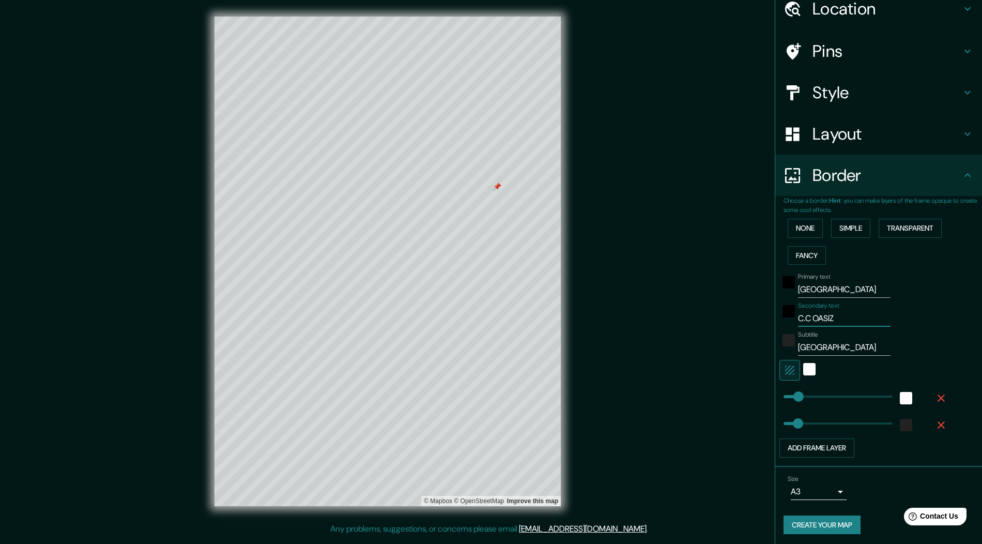
click at [798, 316] on input "C.C OASIZ" at bounding box center [844, 318] width 93 height 17
type input "1"
drag, startPoint x: 799, startPoint y: 347, endPoint x: 879, endPoint y: 346, distance: 80.1
click at [879, 346] on input "[GEOGRAPHIC_DATA]" at bounding box center [844, 347] width 93 height 17
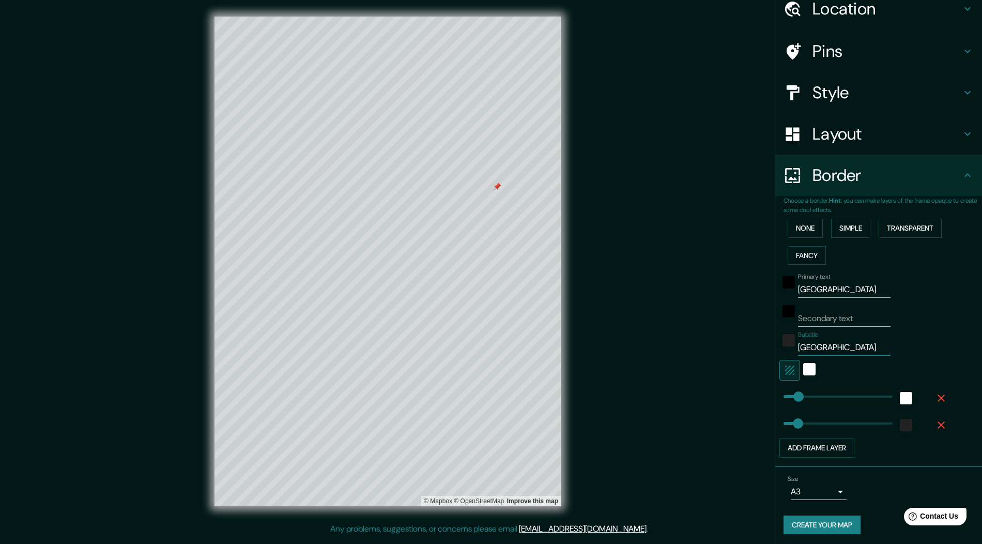
scroll to position [0, 0]
click at [883, 345] on div "Subtitle [GEOGRAPHIC_DATA]" at bounding box center [864, 343] width 170 height 25
drag, startPoint x: 799, startPoint y: 346, endPoint x: 884, endPoint y: 346, distance: 84.8
click at [883, 346] on input "[GEOGRAPHIC_DATA]" at bounding box center [844, 347] width 93 height 17
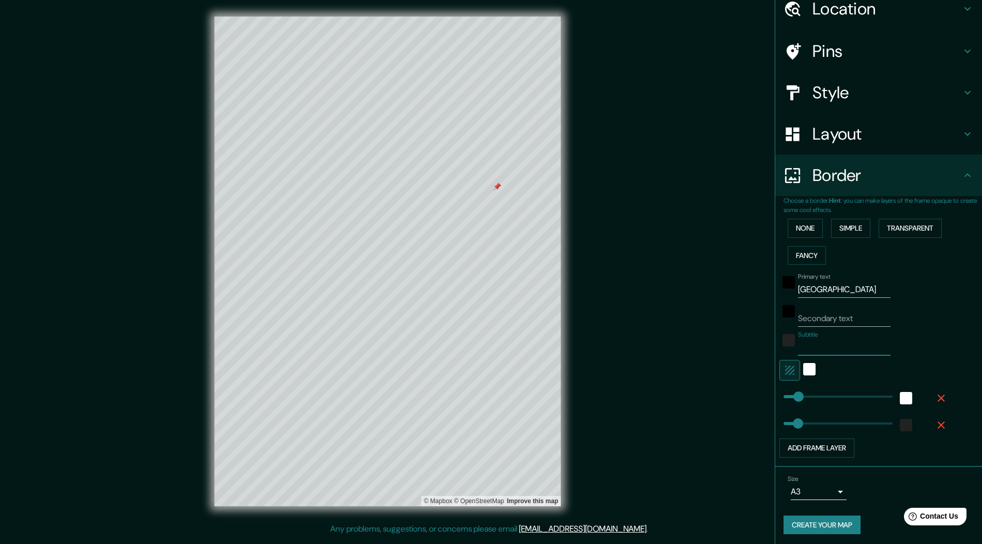
scroll to position [0, 0]
click at [815, 315] on input "Secondary text" at bounding box center [844, 318] width 93 height 17
paste input "[GEOGRAPHIC_DATA]"
type input "[GEOGRAPHIC_DATA]"
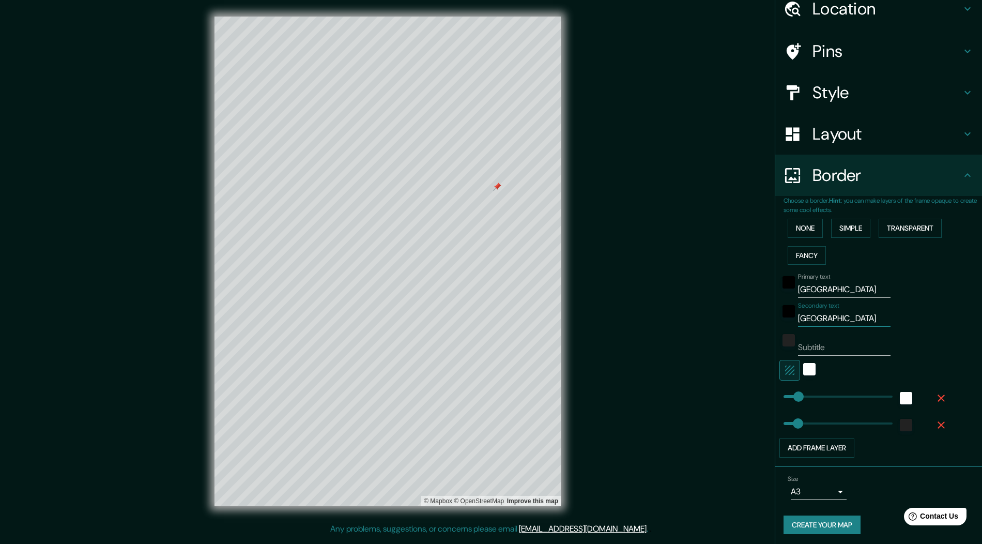
scroll to position [0, 0]
click at [840, 353] on input "Subtitle" at bounding box center [844, 347] width 93 height 17
type input "18 DE NOVIEMBRE"
click at [883, 302] on div "Secondary text [GEOGRAPHIC_DATA]" at bounding box center [864, 314] width 170 height 25
click at [847, 312] on input "[GEOGRAPHIC_DATA]" at bounding box center [844, 318] width 93 height 17
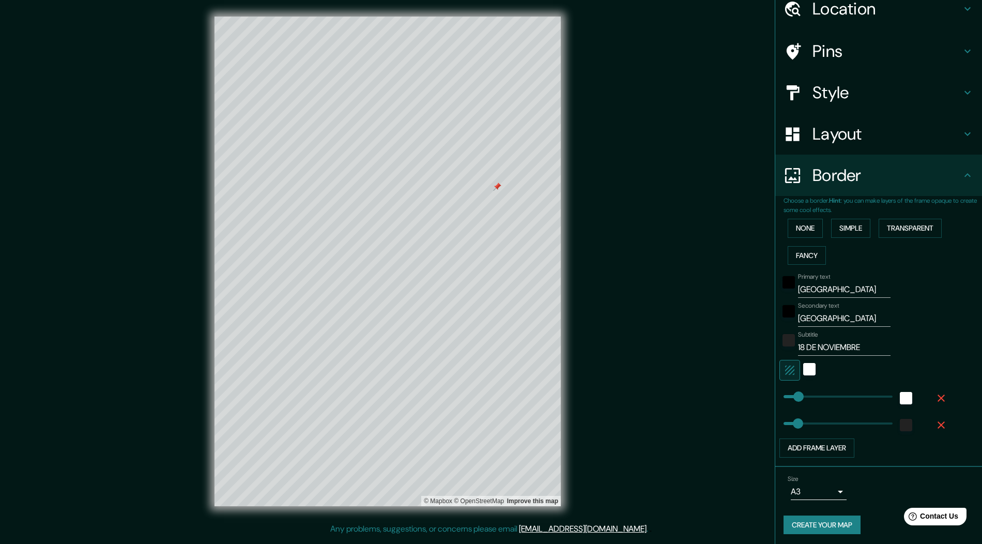
click at [883, 285] on div "Primary text [GEOGRAPHIC_DATA]" at bounding box center [864, 285] width 170 height 25
click at [791, 282] on div "black" at bounding box center [788, 282] width 12 height 12
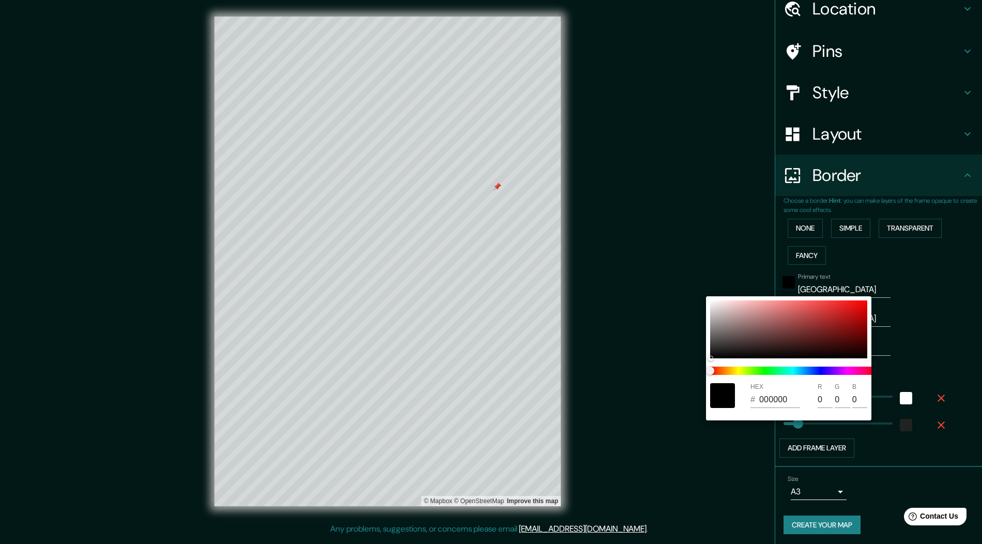
click at [883, 316] on div at bounding box center [491, 272] width 982 height 544
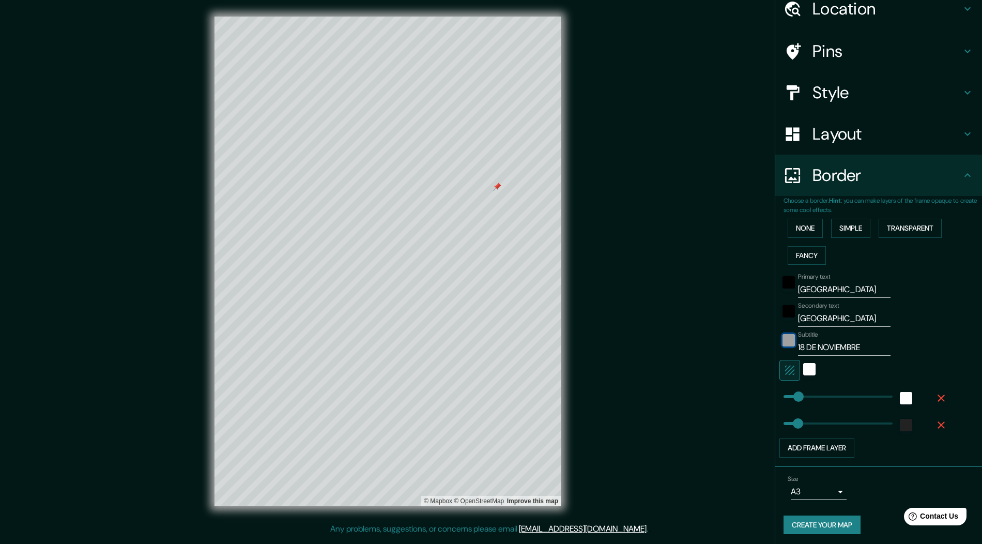
click at [793, 343] on div "color-222222" at bounding box center [788, 340] width 12 height 12
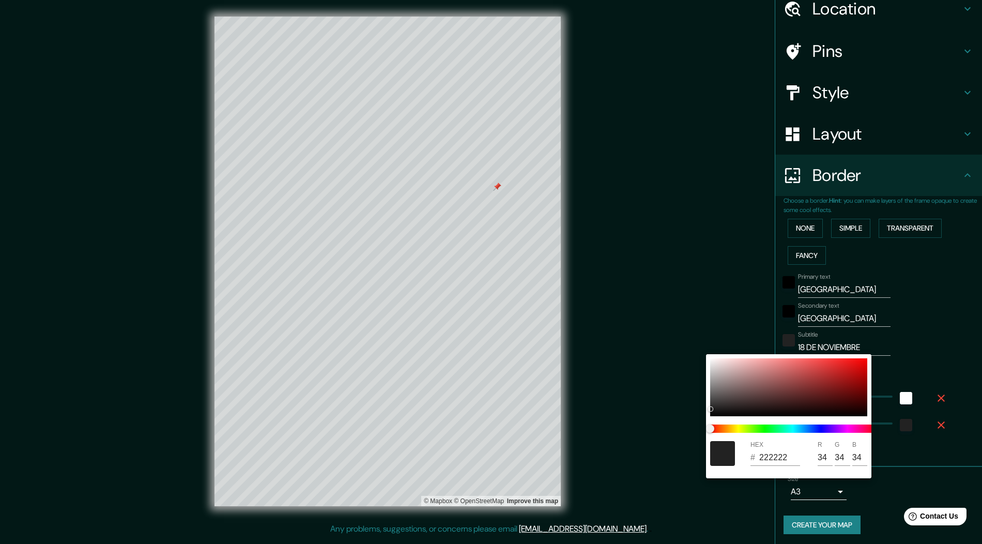
click at [765, 456] on input "222222" at bounding box center [779, 457] width 41 height 17
click at [883, 321] on div at bounding box center [491, 272] width 982 height 544
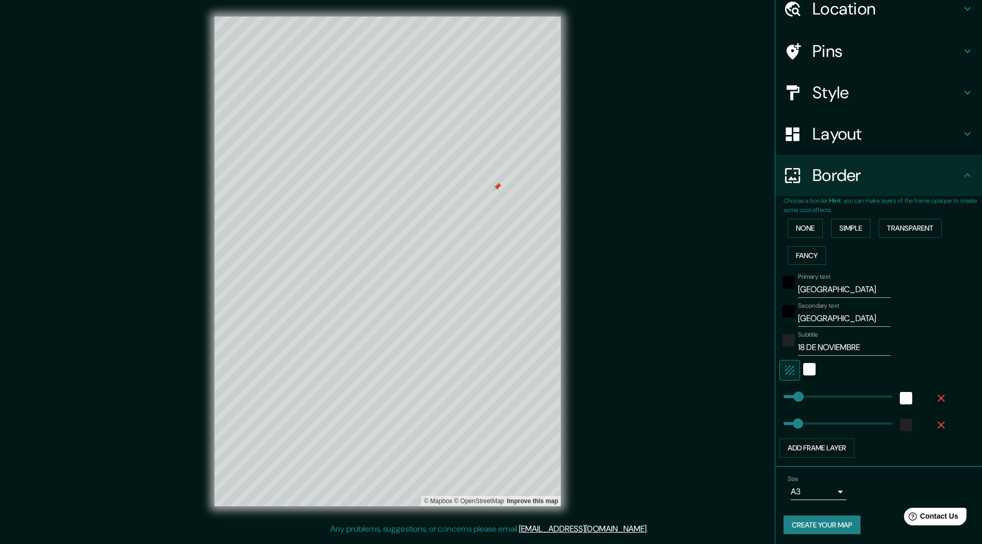
click at [792, 274] on div at bounding box center [788, 285] width 19 height 25
click at [788, 281] on div "black" at bounding box center [788, 282] width 12 height 12
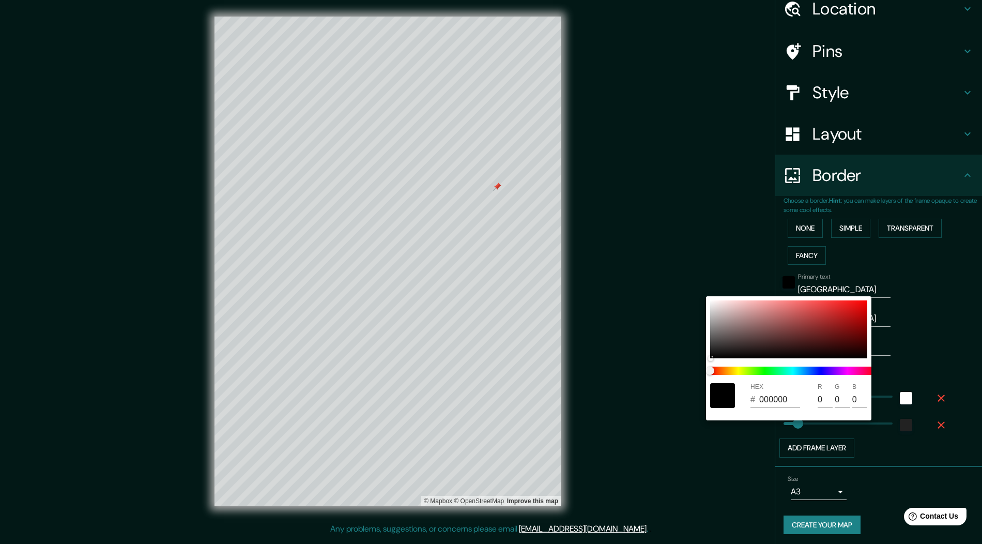
click at [763, 400] on input "000000" at bounding box center [779, 399] width 41 height 17
click at [773, 400] on input "000000" at bounding box center [779, 399] width 41 height 17
click at [778, 402] on input "000000" at bounding box center [779, 399] width 41 height 17
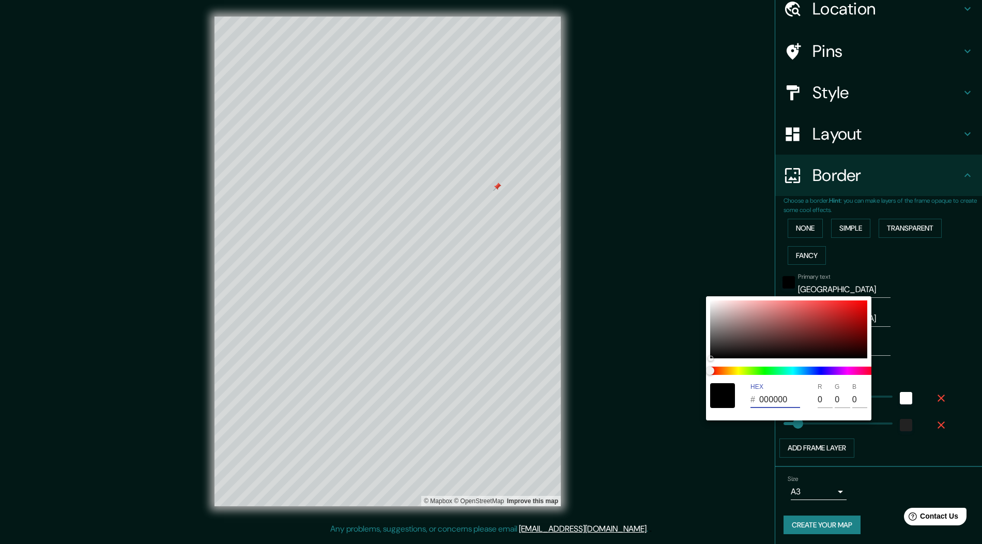
click at [785, 402] on input "000000" at bounding box center [779, 399] width 41 height 17
drag, startPoint x: 717, startPoint y: 345, endPoint x: 723, endPoint y: 356, distance: 12.7
click at [723, 356] on div at bounding box center [788, 329] width 157 height 58
type input "070606"
type input "7"
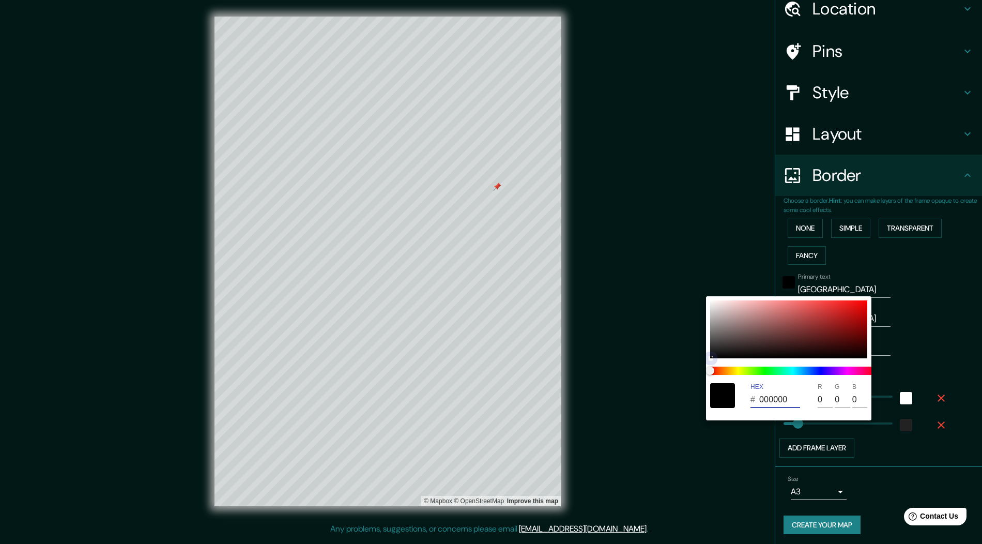
type input "6"
drag, startPoint x: 723, startPoint y: 356, endPoint x: 722, endPoint y: 345, distance: 11.4
click at [722, 345] on div at bounding box center [788, 329] width 157 height 58
type input "373333"
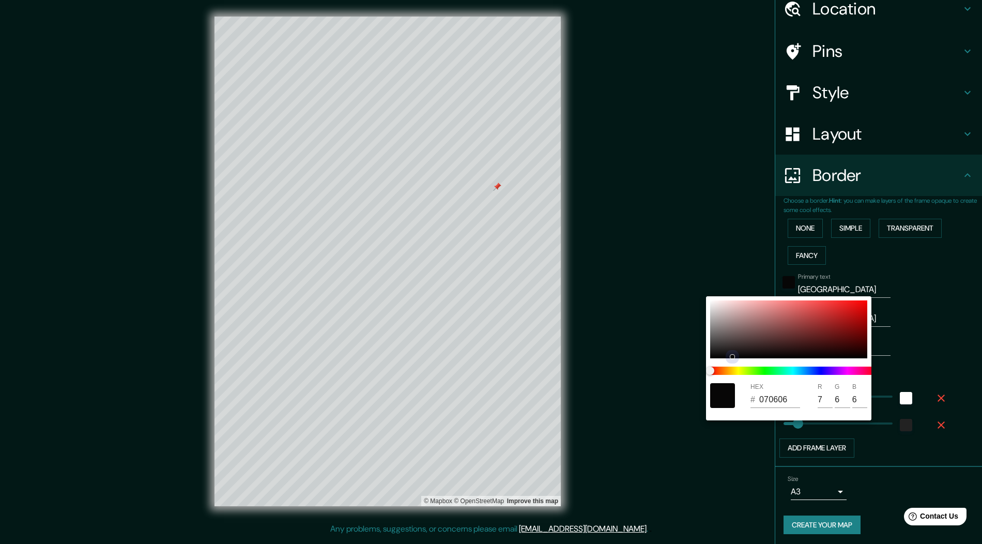
type input "55"
type input "51"
click at [722, 345] on div at bounding box center [721, 346] width 4 height 4
type input "393535"
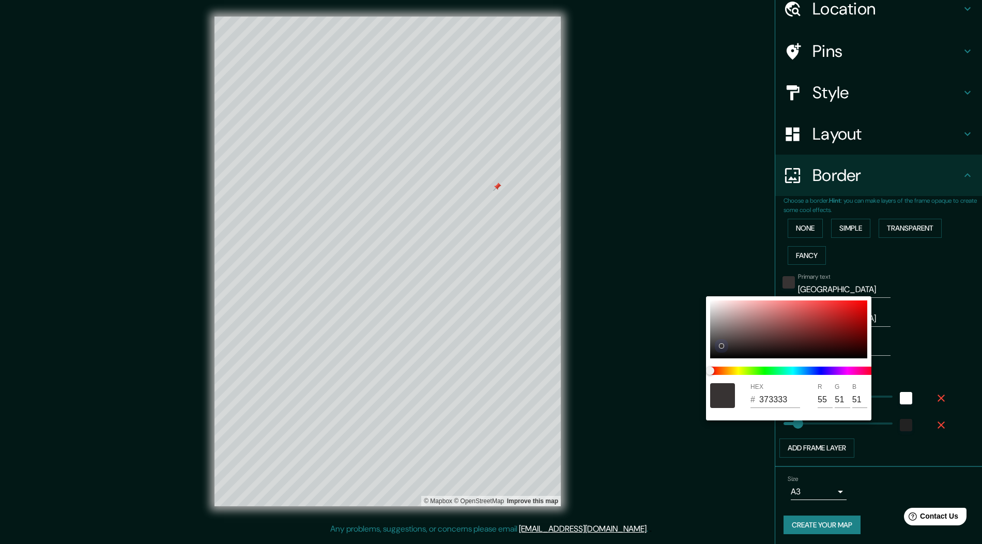
type input "57"
type input "53"
click at [770, 400] on input "393535" at bounding box center [779, 399] width 41 height 17
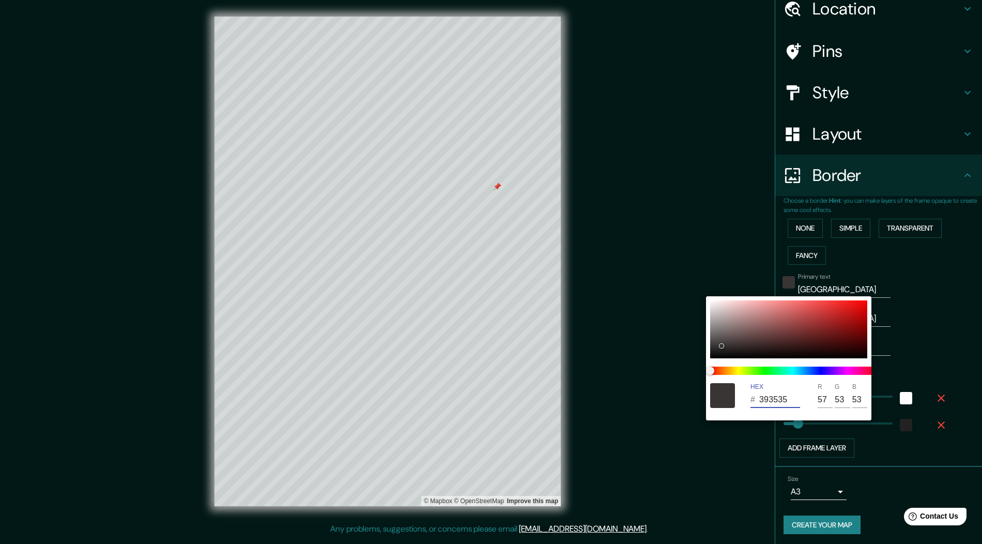
type input "000000"
type input "0"
drag, startPoint x: 725, startPoint y: 348, endPoint x: 719, endPoint y: 348, distance: 5.7
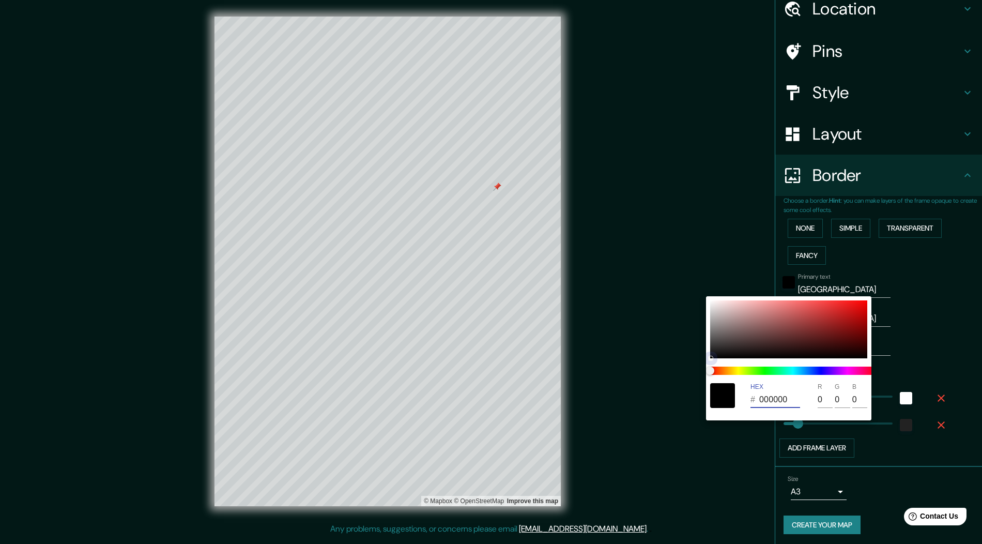
click at [719, 348] on div at bounding box center [788, 329] width 157 height 58
type input "292727"
type input "41"
type input "39"
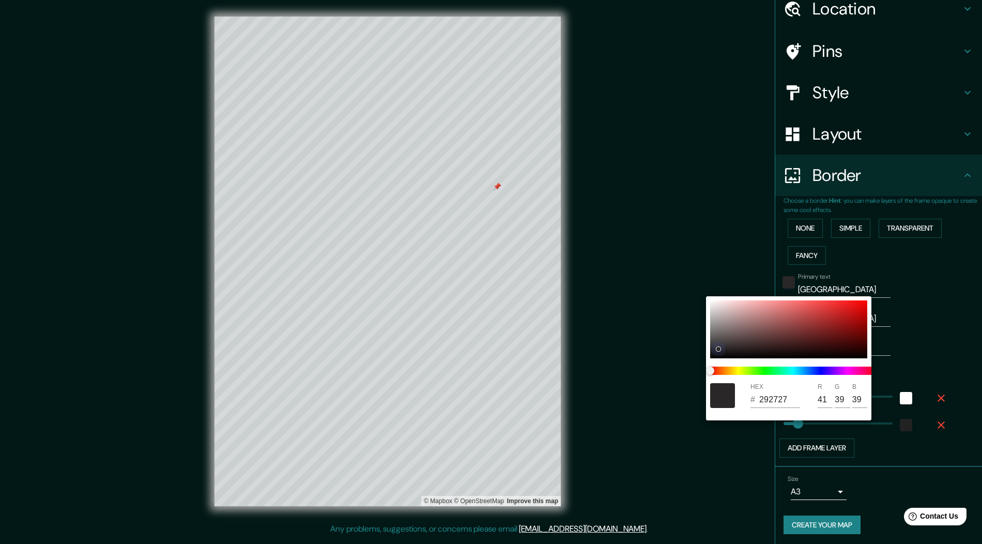
type input "7C6D6D"
type input "124"
type input "109"
type input "816F6F"
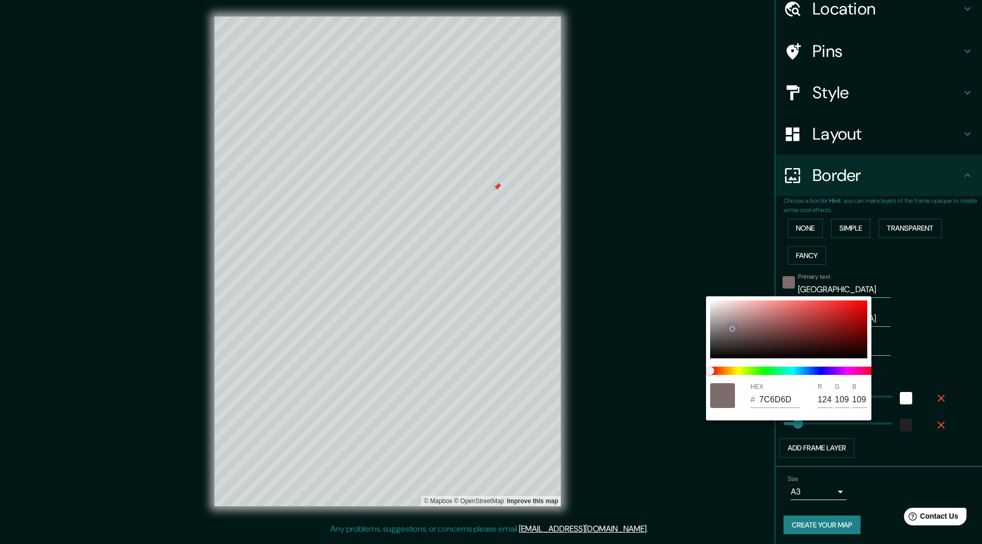
type input "129"
type input "111"
type input "776868"
type input "119"
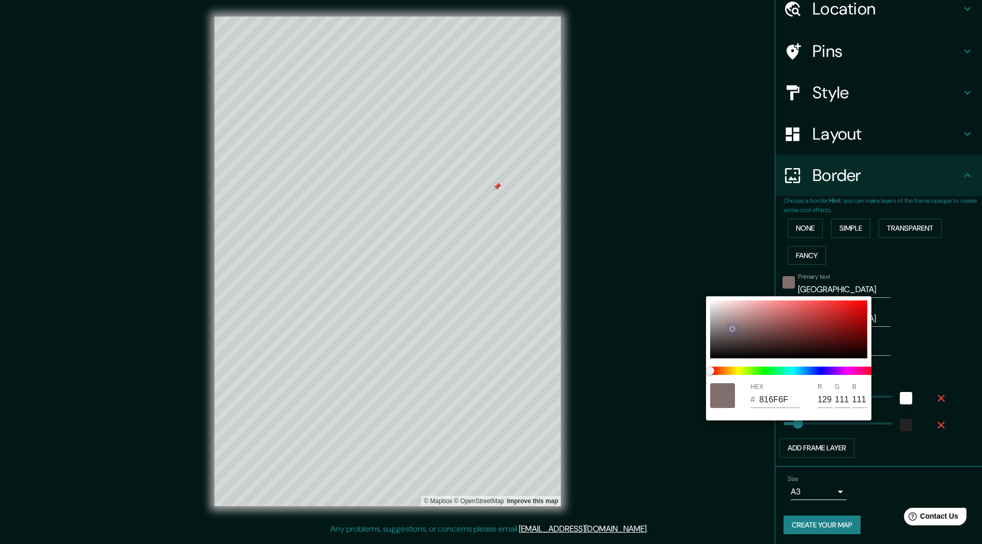
type input "104"
type input "6A5E5E"
type input "106"
type input "94"
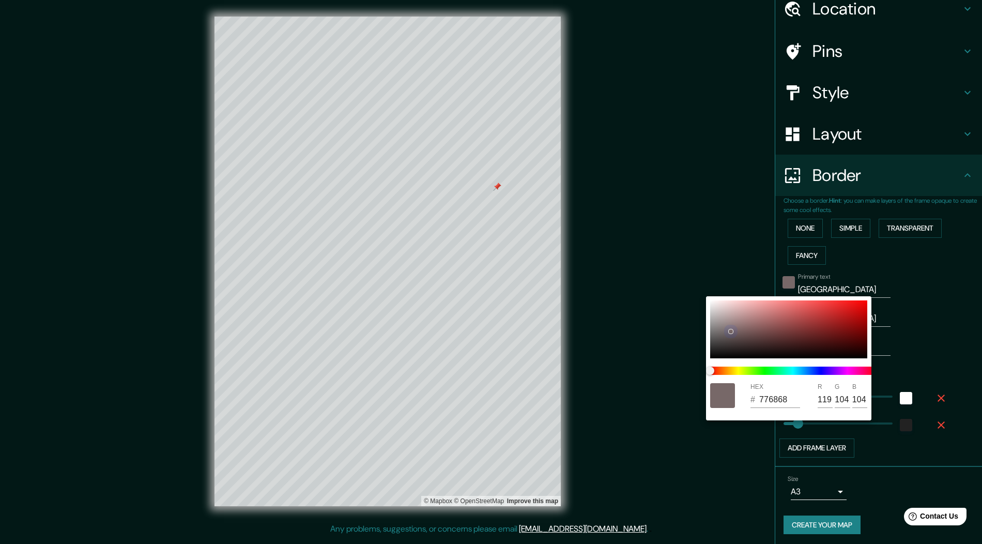
type input "94"
type input "000000"
type input "0"
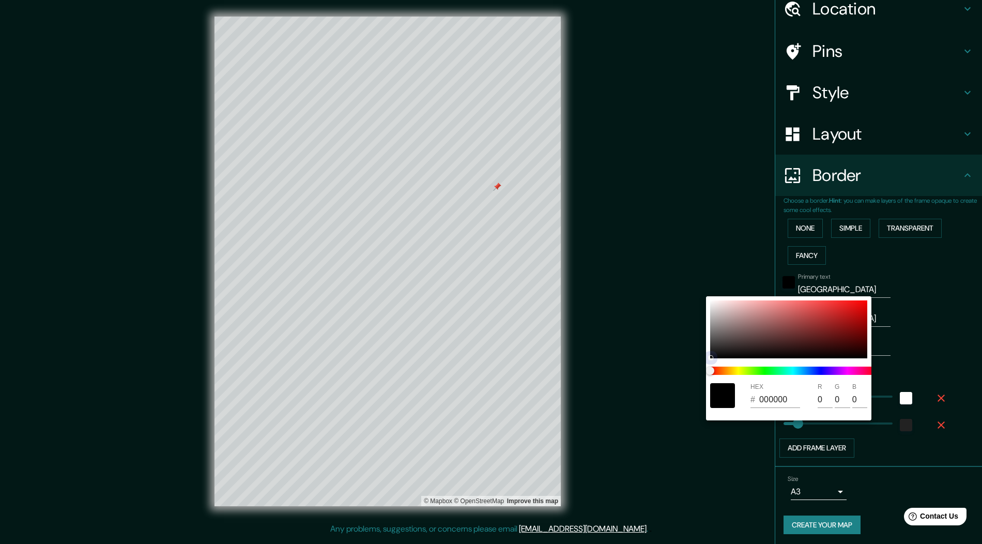
type input "020202"
type input "2"
type input "191818"
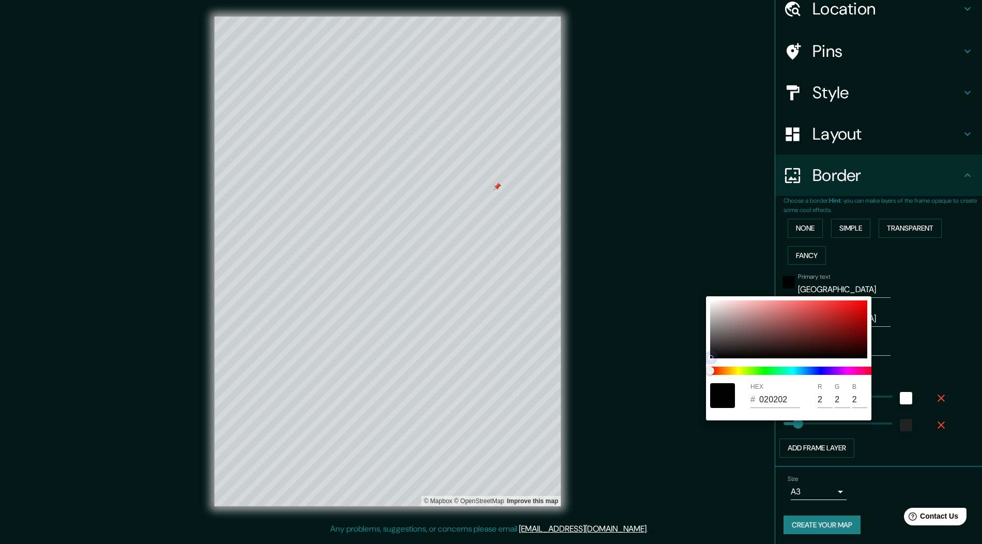
type input "25"
type input "24"
type input "201E1E"
type input "32"
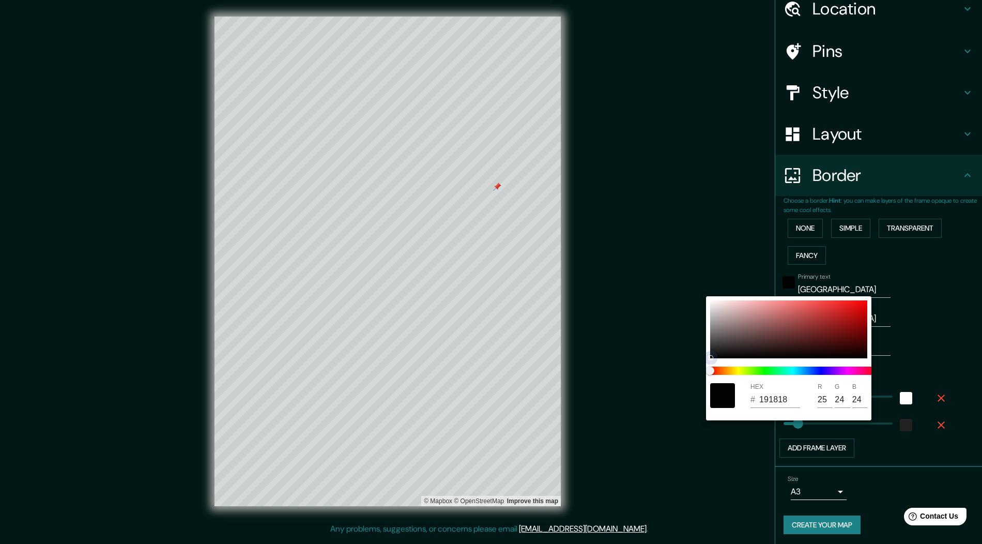
type input "30"
click at [718, 350] on div at bounding box center [788, 329] width 157 height 58
type input "222121"
type input "34"
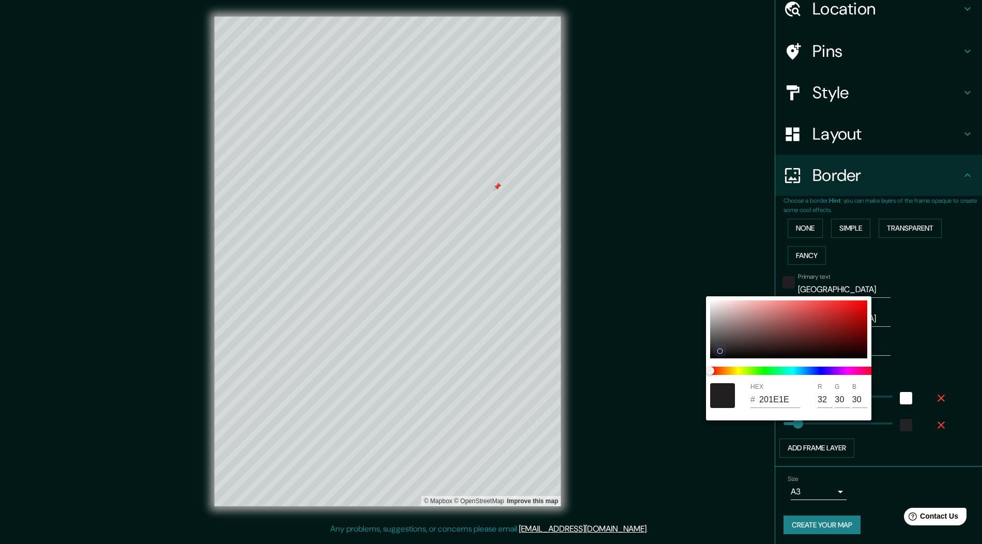
type input "33"
click at [883, 298] on div at bounding box center [491, 272] width 982 height 544
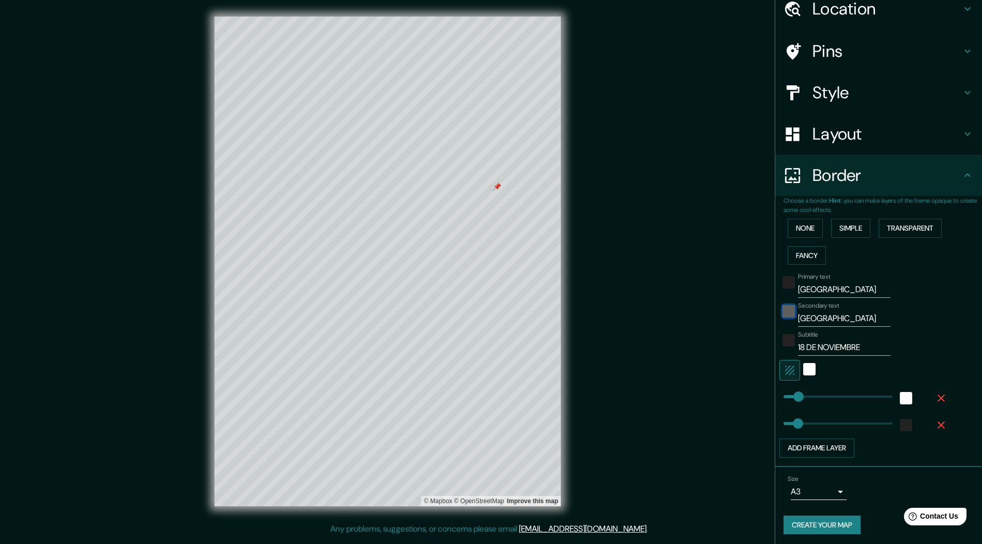
click at [786, 309] on div "black" at bounding box center [788, 311] width 12 height 12
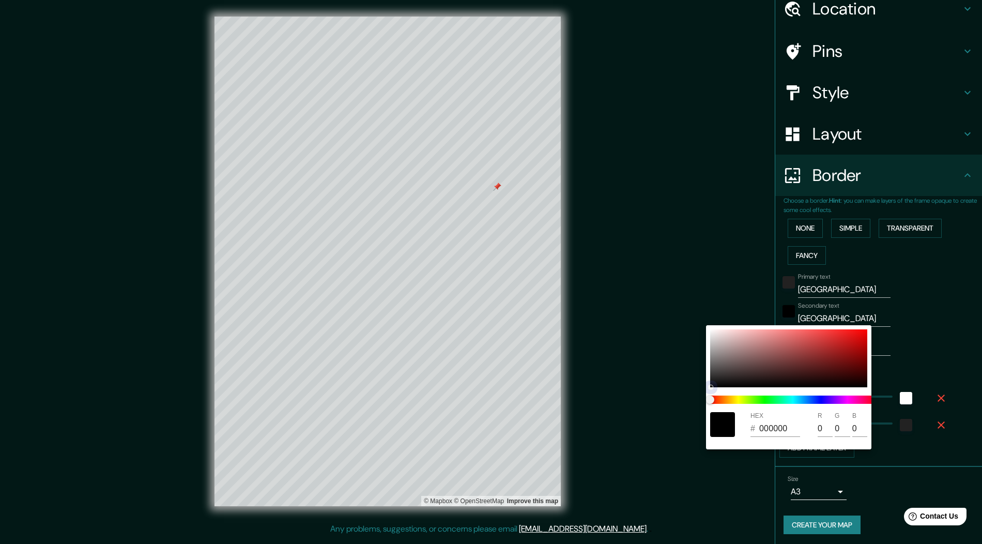
click at [720, 379] on div at bounding box center [788, 358] width 157 height 58
type input "222020"
type input "34"
type input "32"
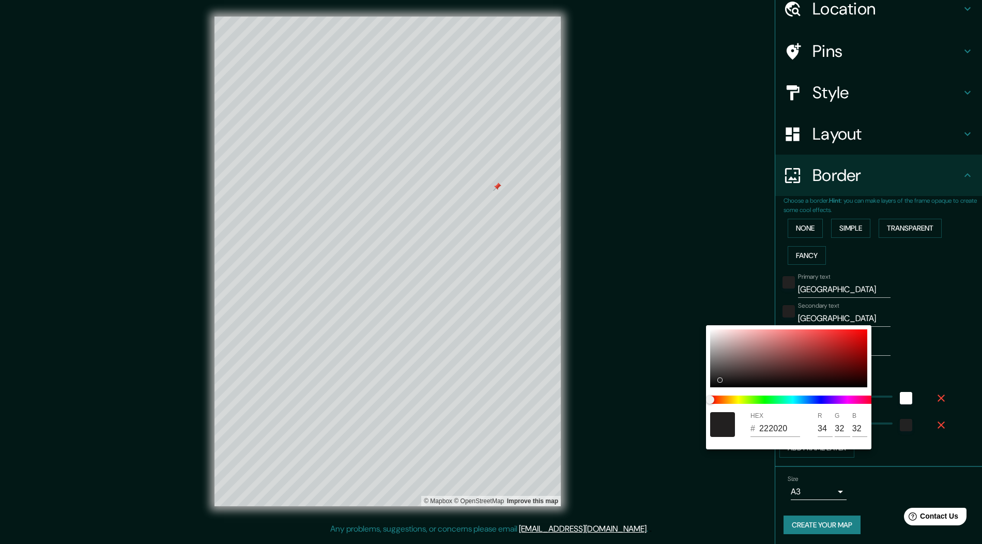
click at [883, 305] on div at bounding box center [491, 272] width 982 height 544
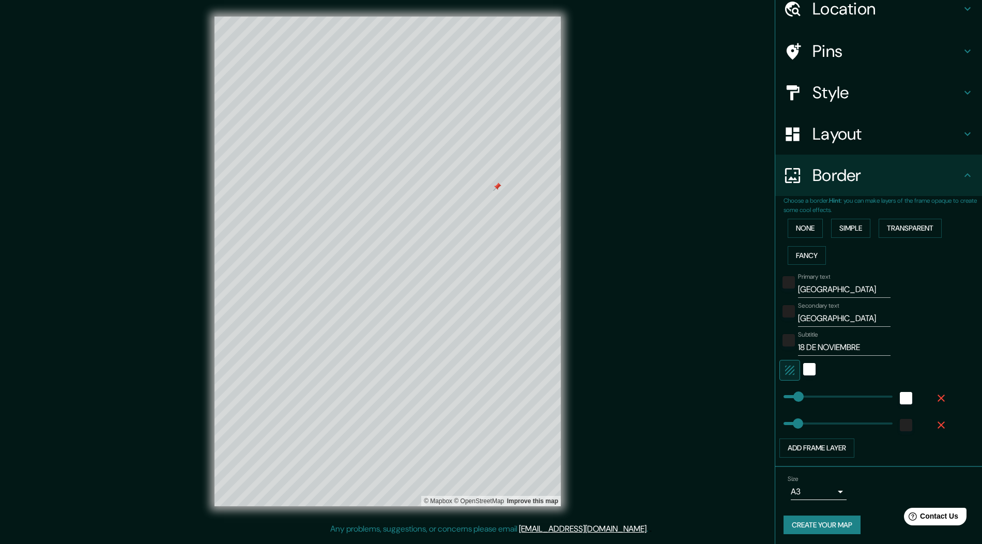
click at [883, 305] on div "Secondary text [GEOGRAPHIC_DATA]" at bounding box center [864, 314] width 170 height 25
click at [809, 285] on input "[GEOGRAPHIC_DATA]" at bounding box center [844, 289] width 93 height 17
click at [807, 316] on input "[GEOGRAPHIC_DATA]" at bounding box center [844, 318] width 93 height 17
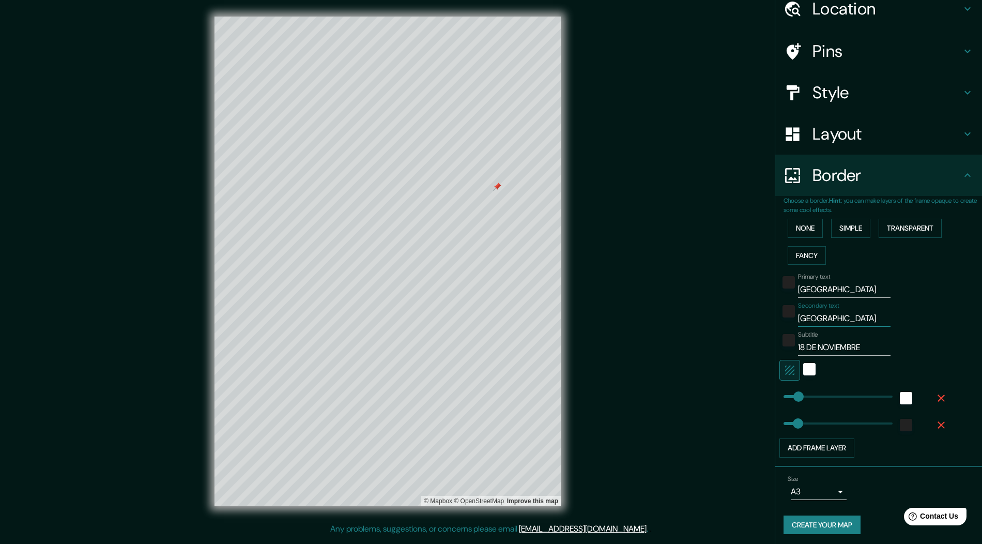
drag, startPoint x: 798, startPoint y: 316, endPoint x: 905, endPoint y: 320, distance: 106.5
click at [883, 320] on div "Secondary text [GEOGRAPHIC_DATA]" at bounding box center [864, 314] width 170 height 25
click at [825, 283] on input "[GEOGRAPHIC_DATA]" at bounding box center [844, 289] width 93 height 17
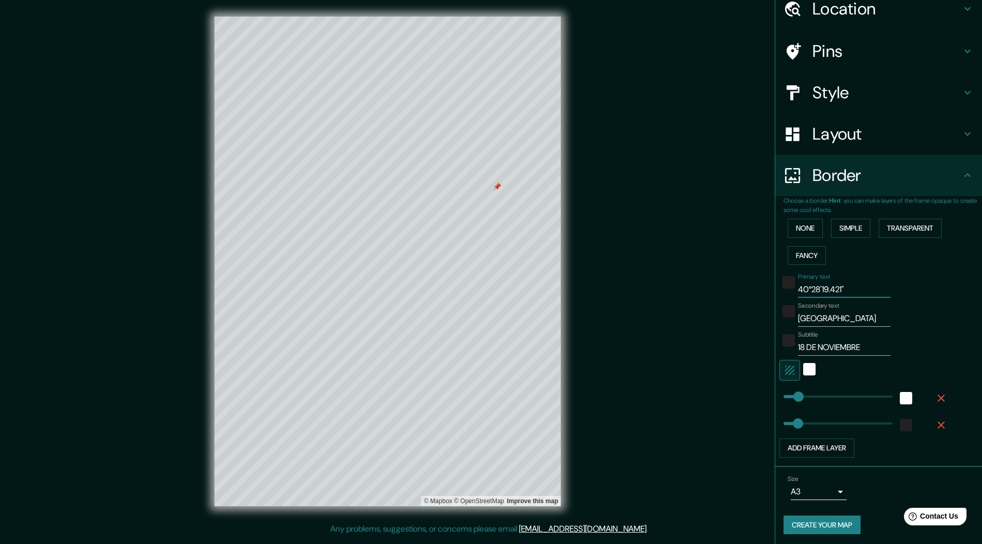
click at [856, 285] on input "40°28'19.421"" at bounding box center [844, 289] width 93 height 17
type input "[GEOGRAPHIC_DATA]"
click at [883, 275] on div "Primary text MADRID Secondary text [GEOGRAPHIC_DATA] Subtitle 18 DE NOVIEMBRE A…" at bounding box center [882, 363] width 198 height 189
drag, startPoint x: 874, startPoint y: 348, endPoint x: 794, endPoint y: 343, distance: 80.2
click at [794, 343] on div "Subtitle 18 DE NOVIEMBRE" at bounding box center [864, 343] width 170 height 25
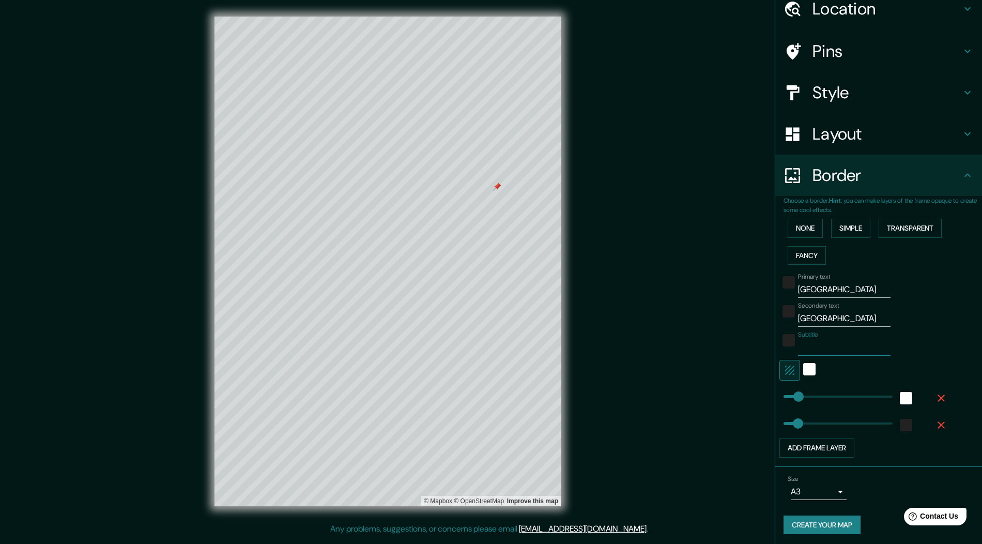
click at [883, 300] on div "Primary text MADRID Secondary text [GEOGRAPHIC_DATA] Subtitle Add frame layer" at bounding box center [865, 363] width 165 height 189
click at [820, 346] on input "Subtitle" at bounding box center [844, 347] width 93 height 17
drag, startPoint x: 799, startPoint y: 316, endPoint x: 924, endPoint y: 318, distance: 125.1
click at [883, 318] on div "Secondary text [GEOGRAPHIC_DATA]" at bounding box center [864, 314] width 170 height 25
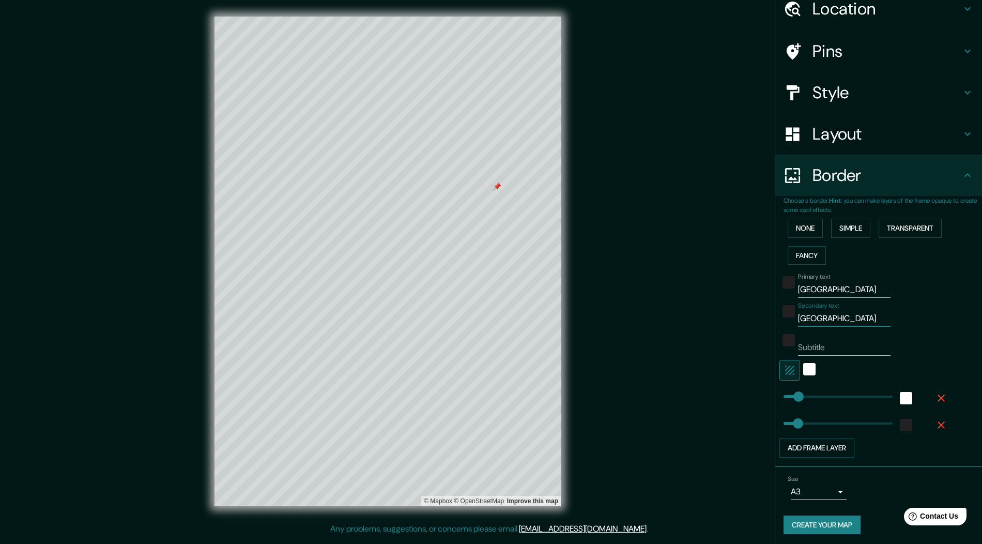
click at [808, 345] on input "Subtitle" at bounding box center [844, 347] width 93 height 17
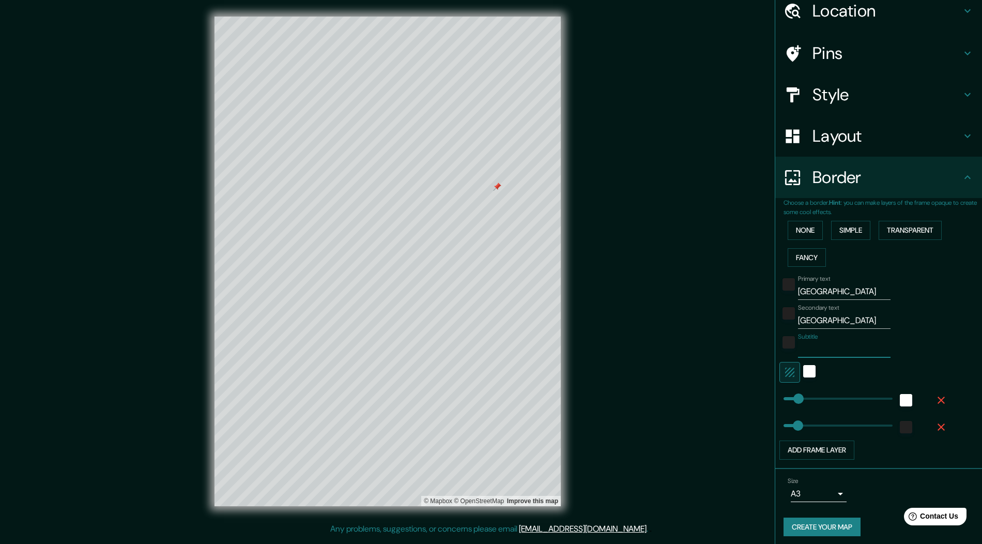
paste input "[GEOGRAPHIC_DATA]"
type input "[GEOGRAPHIC_DATA]"
click at [870, 317] on input "[GEOGRAPHIC_DATA]" at bounding box center [844, 320] width 93 height 17
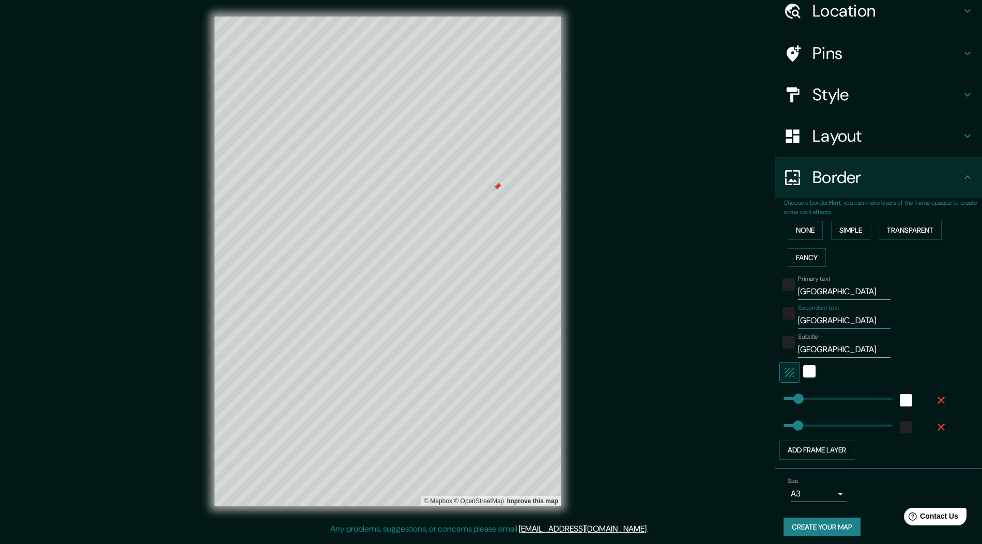
click at [870, 317] on input "[GEOGRAPHIC_DATA]" at bounding box center [844, 320] width 93 height 17
drag, startPoint x: 875, startPoint y: 318, endPoint x: 785, endPoint y: 321, distance: 90.0
click at [785, 321] on div "Secondary text 40°28'19.421"N "W" at bounding box center [864, 316] width 170 height 25
type input "2"
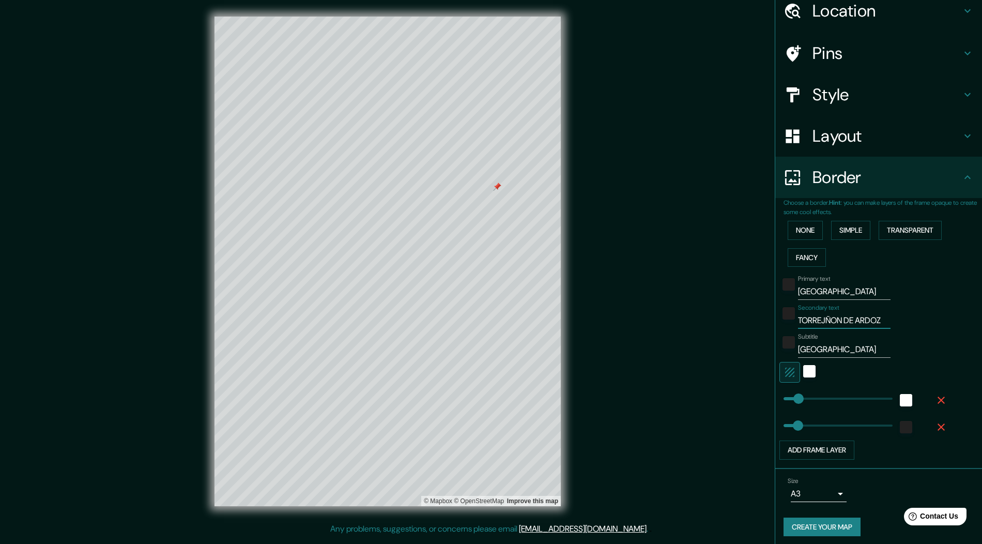
click at [798, 320] on input "TORREJÑON DE ARDOZ" at bounding box center [844, 320] width 93 height 17
drag, startPoint x: 873, startPoint y: 316, endPoint x: 836, endPoint y: 321, distance: 37.0
click at [839, 321] on input "ORREJÑON DE ARDOZ" at bounding box center [844, 320] width 93 height 17
drag, startPoint x: 864, startPoint y: 320, endPoint x: 782, endPoint y: 319, distance: 81.1
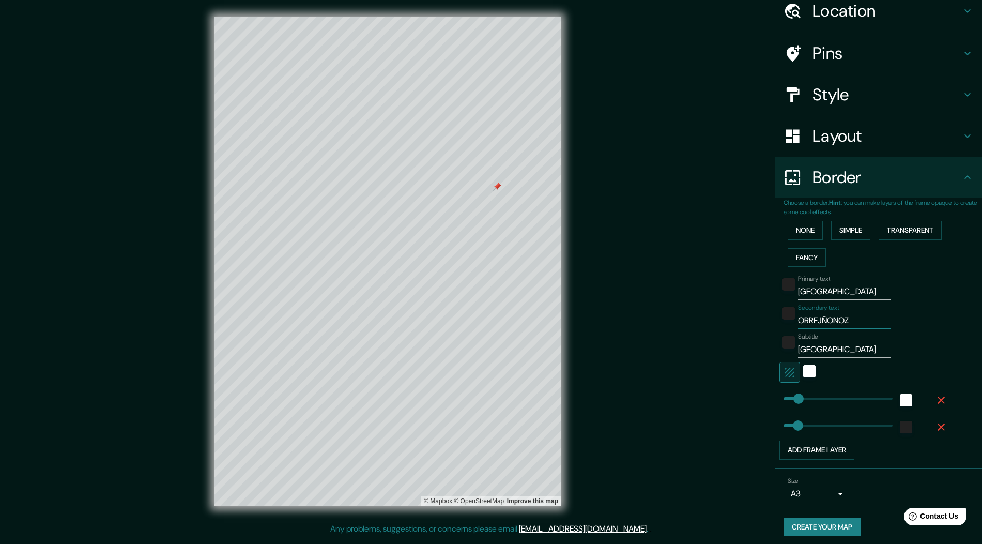
click at [782, 319] on div "Secondary text ORREJÑONOZ" at bounding box center [864, 316] width 170 height 25
drag, startPoint x: 842, startPoint y: 314, endPoint x: 788, endPoint y: 326, distance: 54.9
click at [789, 326] on div "Secondary text C.C OASIZ" at bounding box center [864, 316] width 170 height 25
type input "C"
click at [883, 300] on div "Primary text MADRID Secondary text Subtitle [GEOGRAPHIC_DATA] Add frame layer" at bounding box center [865, 365] width 165 height 189
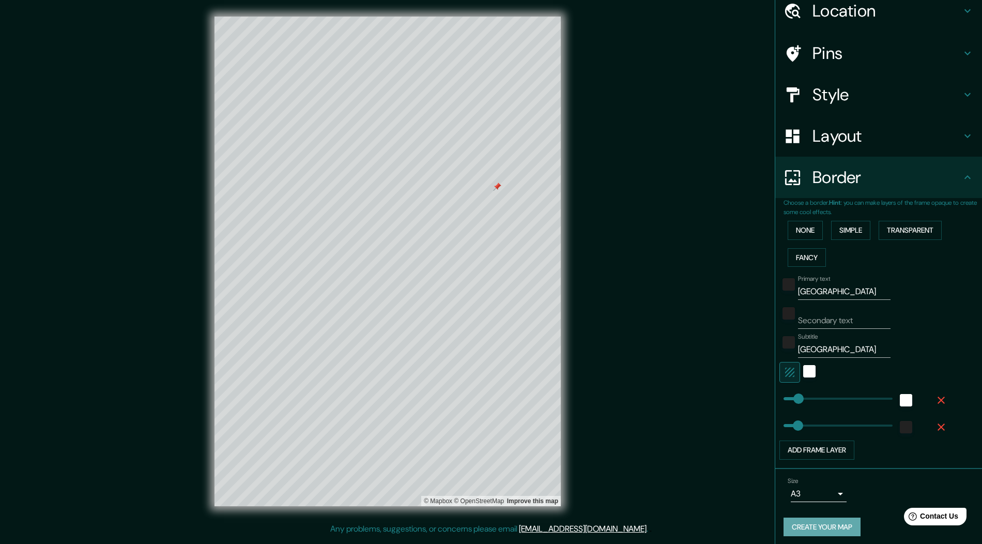
click at [816, 489] on button "Create your map" at bounding box center [821, 526] width 77 height 19
click at [841, 489] on button "Create your map" at bounding box center [821, 526] width 77 height 19
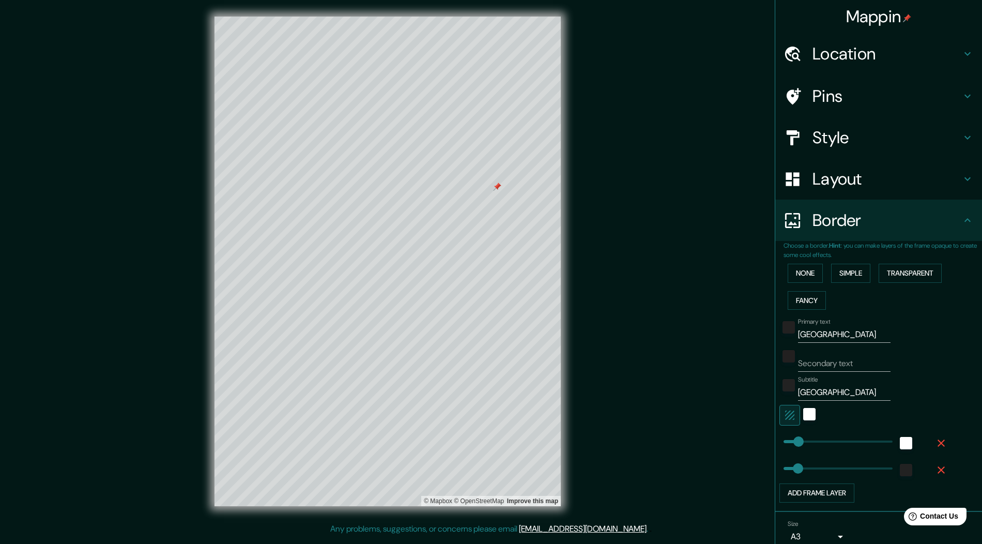
scroll to position [45, 0]
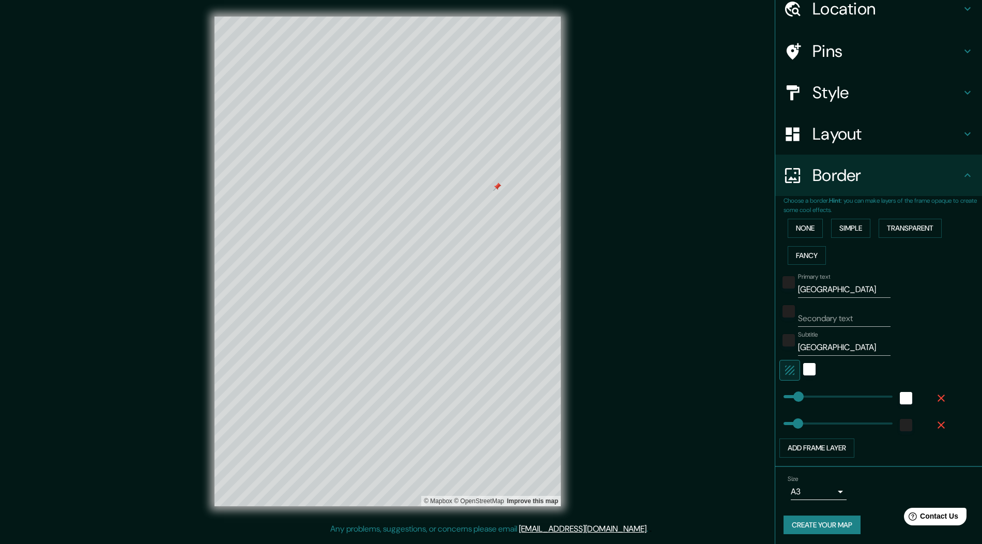
click at [822, 489] on button "Create your map" at bounding box center [821, 524] width 77 height 19
click at [799, 489] on button "Create your map" at bounding box center [821, 524] width 77 height 19
